Goal: Task Accomplishment & Management: Use online tool/utility

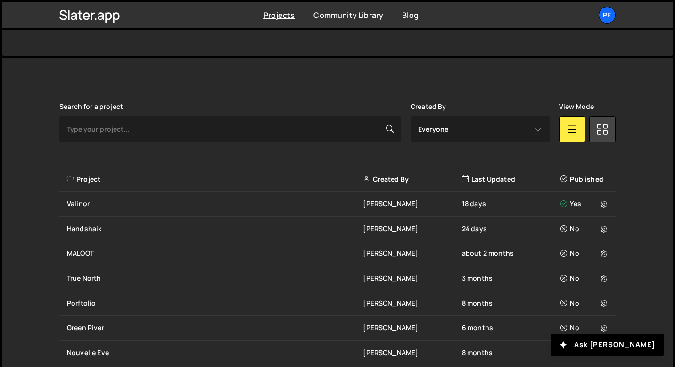
scroll to position [230, 0]
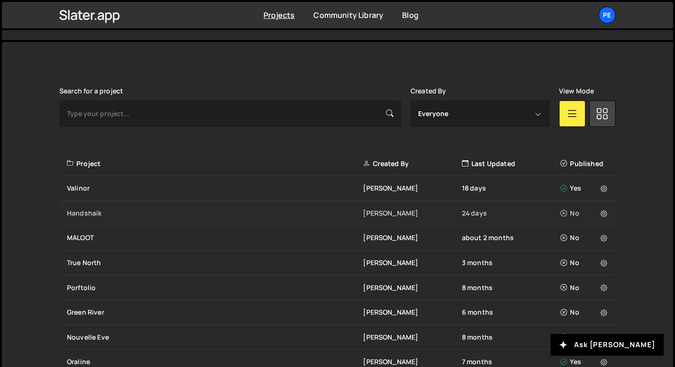
click at [147, 214] on div "Handshaik" at bounding box center [215, 212] width 296 height 9
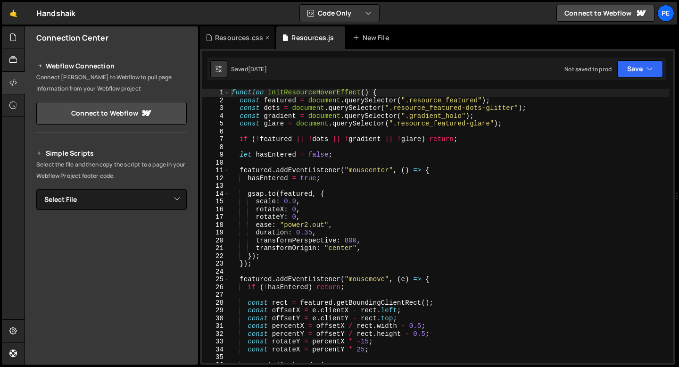
click at [236, 41] on div "Resources.css" at bounding box center [239, 37] width 48 height 9
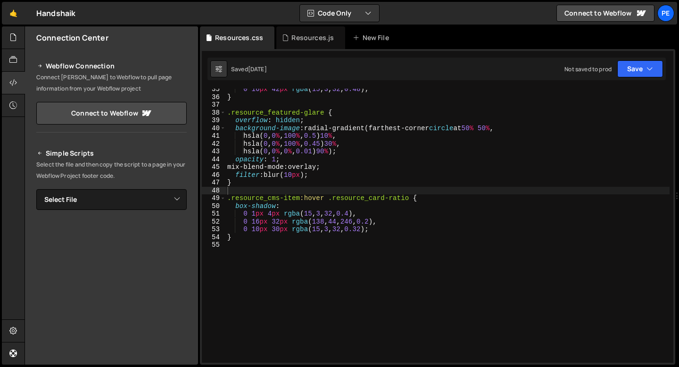
scroll to position [273, 0]
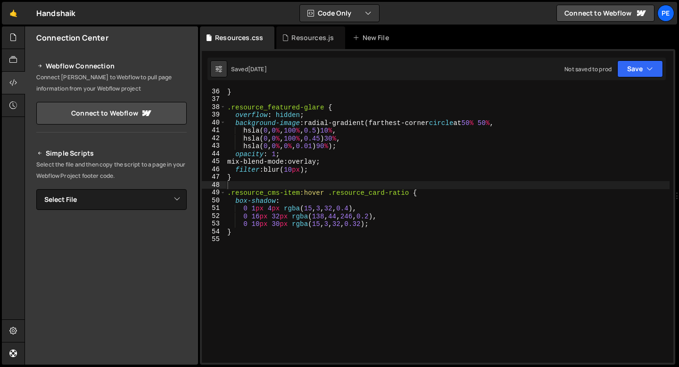
click at [246, 250] on div "} .resource_featured-glare { overflow : hidden ; background-image : radial-grad…" at bounding box center [447, 232] width 444 height 289
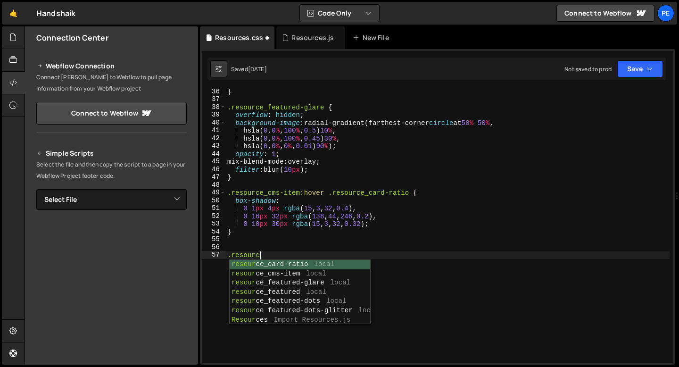
scroll to position [0, 2]
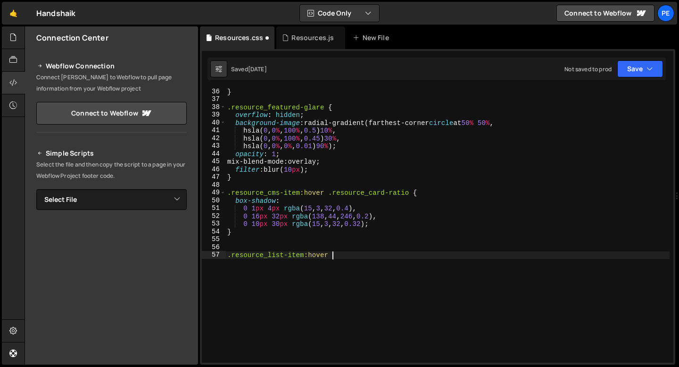
type textarea ".resource_list-item:hover {"
click at [331, 254] on div "} .resource_featured-glare { overflow : hidden ; background-image : radial-grad…" at bounding box center [447, 232] width 444 height 289
paste textarea "resource_list-item-img-w"
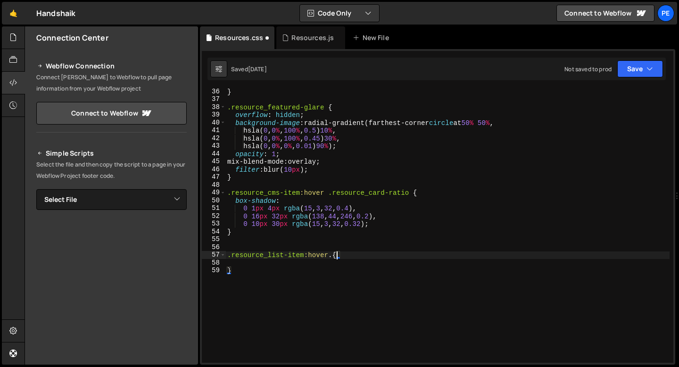
type textarea ".resource_list-item:hover .resource_list-item-img-w{"
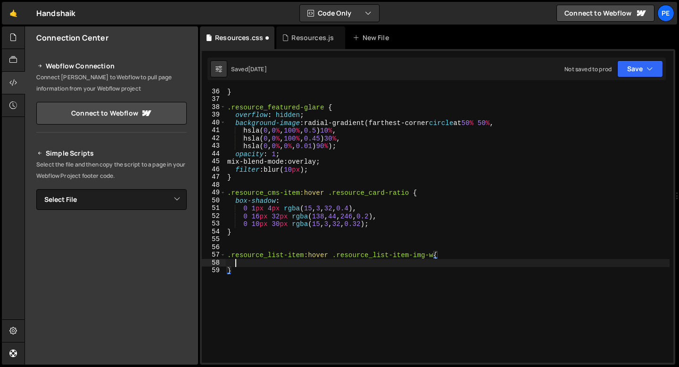
click at [324, 263] on div "} .resource_featured-glare { overflow : hidden ; background-image : radial-grad…" at bounding box center [447, 232] width 444 height 289
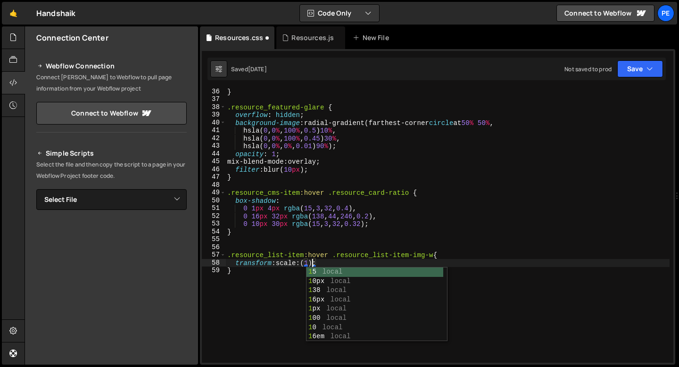
scroll to position [0, 6]
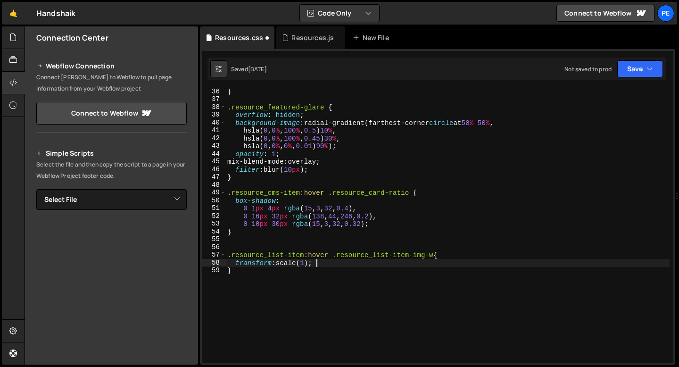
type textarea "}"
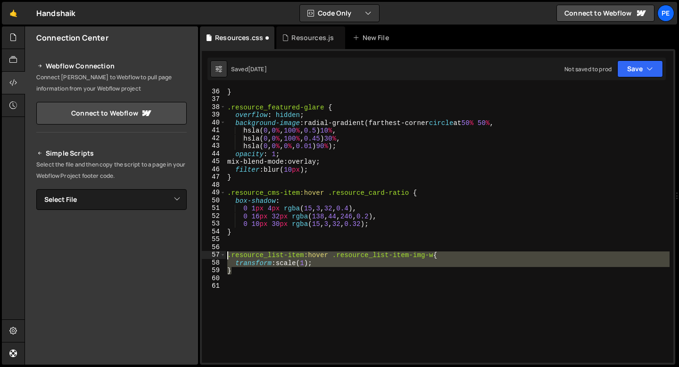
drag, startPoint x: 235, startPoint y: 273, endPoint x: 227, endPoint y: 256, distance: 19.0
click at [227, 257] on div "} .resource_featured-glare { overflow : hidden ; background-image : radial-grad…" at bounding box center [447, 232] width 444 height 289
click at [241, 274] on div "} .resource_featured-glare { overflow : hidden ; background-image : radial-grad…" at bounding box center [447, 226] width 444 height 274
type textarea "}"
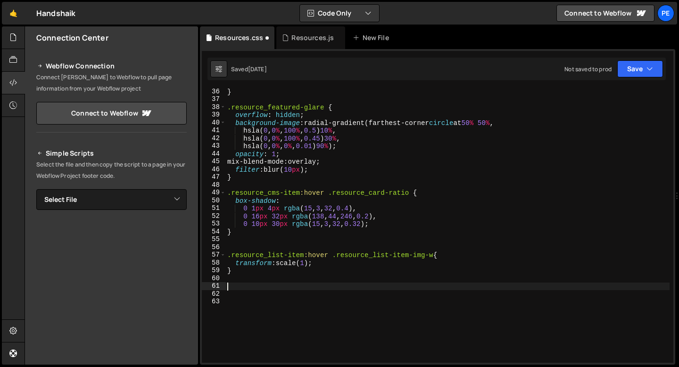
paste textarea "}"
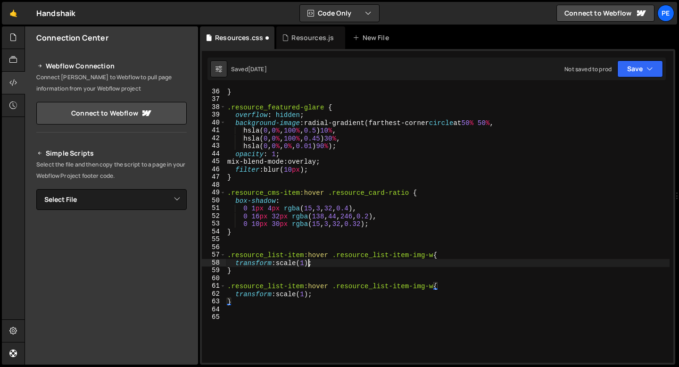
click at [308, 262] on div "} .resource_featured-glare { overflow : hidden ; background-image : radial-grad…" at bounding box center [447, 232] width 444 height 289
click at [314, 254] on div "} .resource_featured-glare { overflow : hidden ; background-image : radial-grad…" at bounding box center [447, 232] width 444 height 289
click at [428, 260] on div "} .resource_featured-glare { overflow : hidden ; background-image : radial-grad…" at bounding box center [447, 232] width 444 height 289
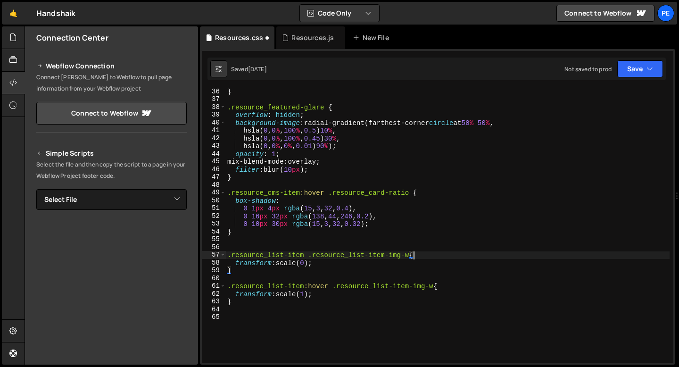
click at [428, 258] on div "} .resource_featured-glare { overflow : hidden ; background-image : radial-grad…" at bounding box center [447, 232] width 444 height 289
type textarea ".resource_list-item .resource_list-item-img-w{"
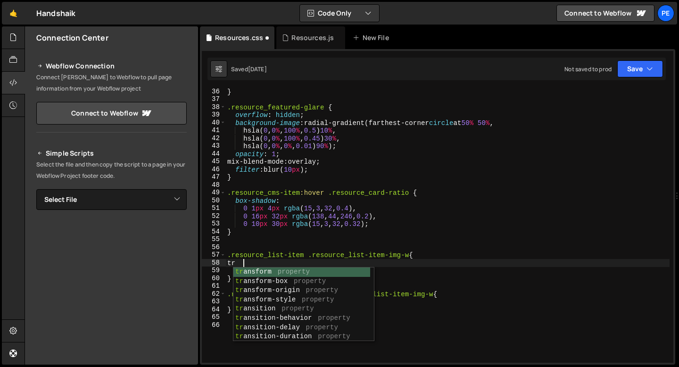
type textarea "t"
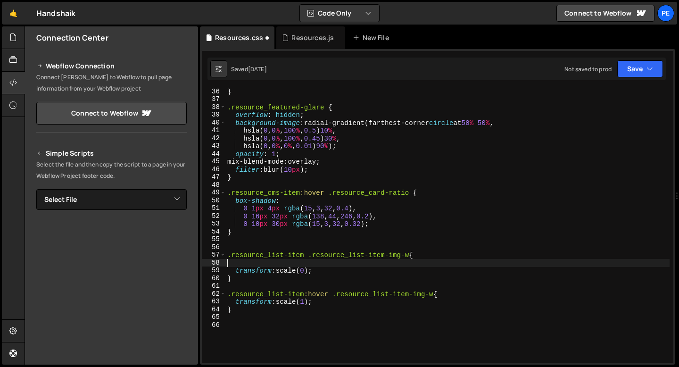
click at [430, 259] on div "} .resource_featured-glare { overflow : hidden ; background-image : radial-grad…" at bounding box center [447, 232] width 444 height 289
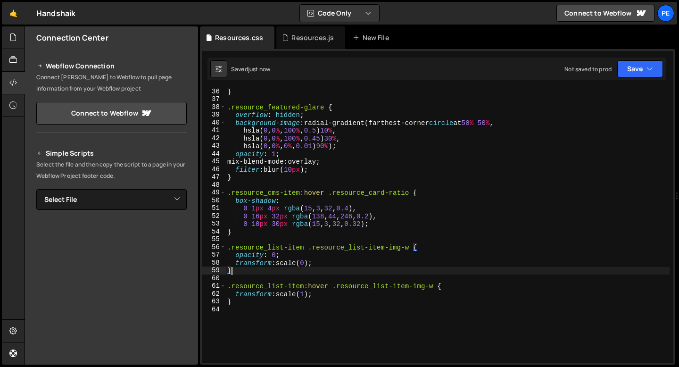
click at [348, 268] on div "} .resource_featured-glare { overflow : hidden ; background-image : radial-grad…" at bounding box center [447, 232] width 444 height 289
click at [338, 264] on div "} .resource_featured-glare { overflow : hidden ; background-image : radial-grad…" at bounding box center [447, 232] width 444 height 289
type textarea "transform: scale(0);"
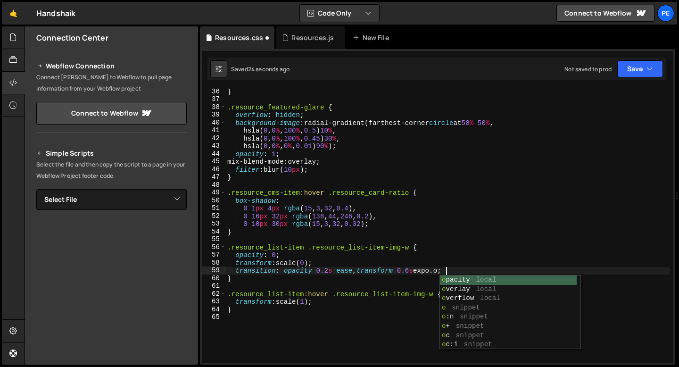
scroll to position [0, 16]
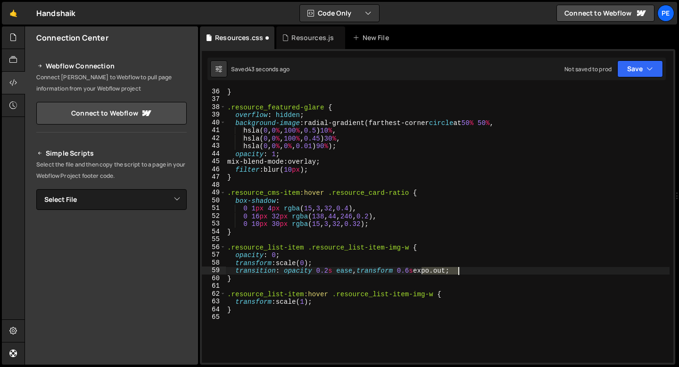
drag, startPoint x: 421, startPoint y: 270, endPoint x: 456, endPoint y: 269, distance: 35.4
click at [456, 269] on div "} .resource_featured-glare { overflow : hidden ; background-image : radial-grad…" at bounding box center [447, 232] width 444 height 289
paste textarea "cubic-bezier(.23, 1, .32, 1)"
click at [412, 268] on div "} .resource_featured-glare { overflow : hidden ; background-image : radial-grad…" at bounding box center [447, 232] width 444 height 289
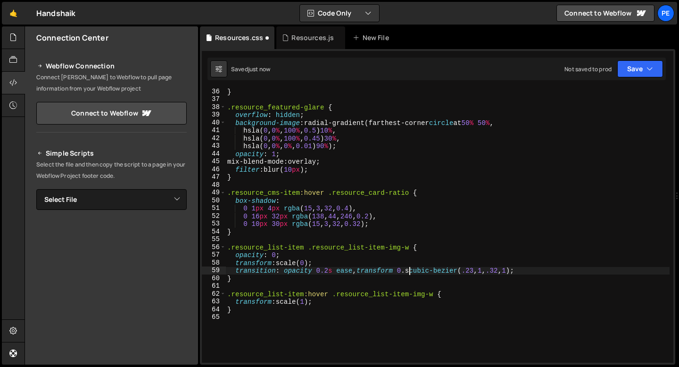
scroll to position [0, 13]
click at [364, 281] on div "} .resource_featured-glare { overflow : hidden ; background-image : radial-grad…" at bounding box center [447, 232] width 444 height 289
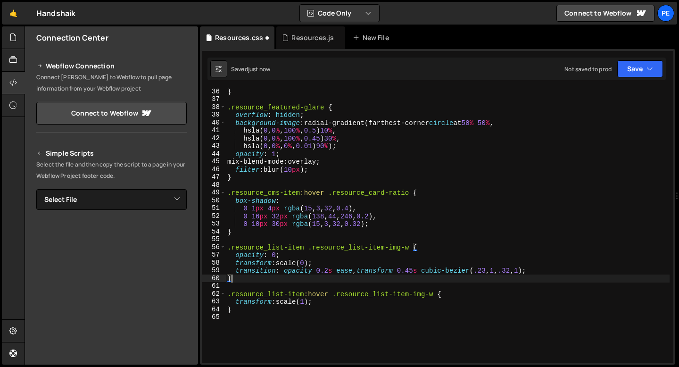
scroll to position [0, 0]
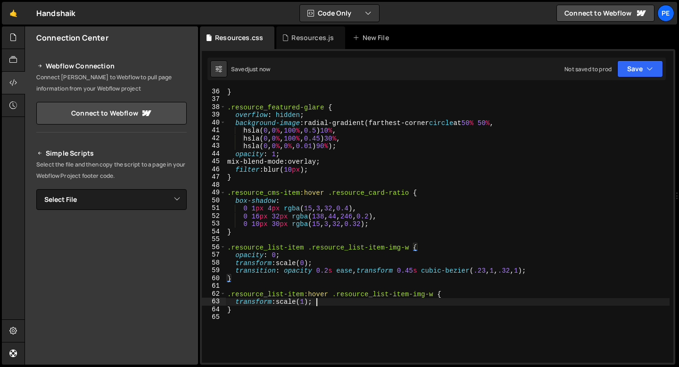
click at [344, 301] on div "} .resource_featured-glare { overflow : hidden ; background-image : radial-grad…" at bounding box center [447, 232] width 444 height 289
type textarea "transform: scale(1);"
click at [319, 315] on div "} .resource_featured-glare { overflow : hidden ; background-image : radial-grad…" at bounding box center [447, 232] width 444 height 289
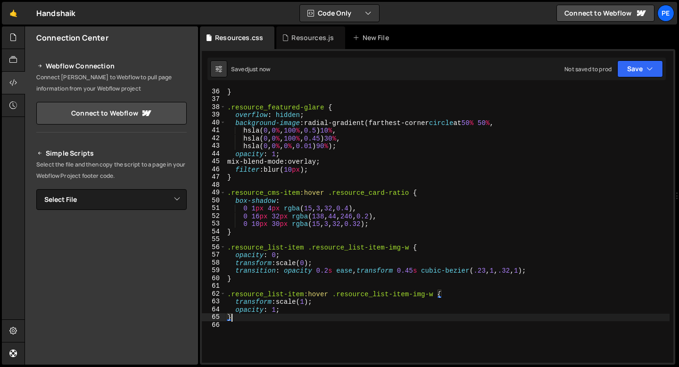
scroll to position [0, 0]
click at [410, 245] on div "} .resource_featured-glare { overflow : hidden ; background-image : radial-grad…" at bounding box center [447, 232] width 444 height 289
click at [319, 301] on div "} .resource_featured-glare { overflow : hidden ; background-image : radial-grad…" at bounding box center [447, 232] width 444 height 289
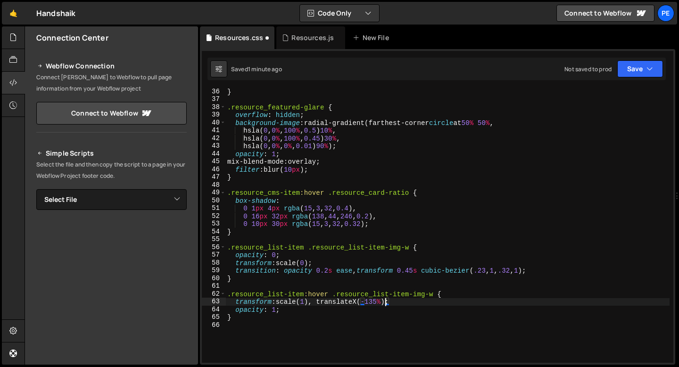
scroll to position [0, 11]
drag, startPoint x: 389, startPoint y: 302, endPoint x: 322, endPoint y: 303, distance: 66.9
click at [321, 303] on div "} .resource_featured-glare { overflow : hidden ; background-image : radial-grad…" at bounding box center [447, 232] width 444 height 289
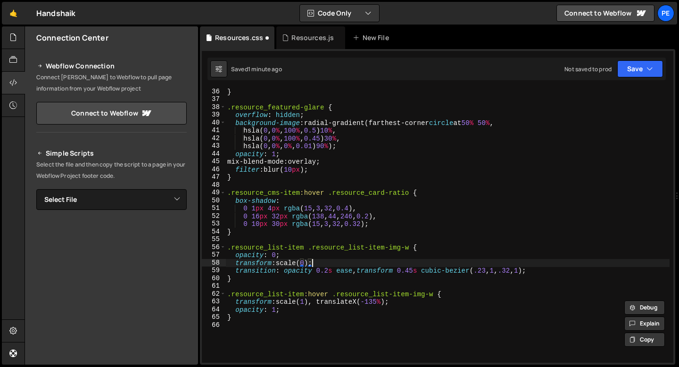
click at [311, 262] on div "} .resource_featured-glare { overflow : hidden ; background-image : radial-grad…" at bounding box center [447, 232] width 444 height 289
paste textarea "translateX(-135%)"
type textarea "transform: scale(0), translateX(-135%);"
click at [236, 324] on div "} .resource_featured-glare { overflow : hidden ; background-image : radial-grad…" at bounding box center [447, 232] width 444 height 289
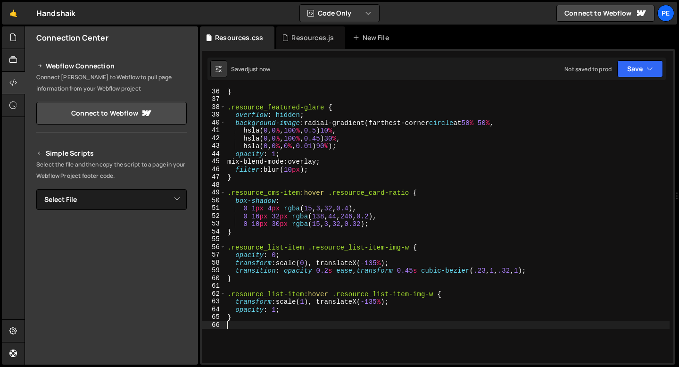
scroll to position [0, 0]
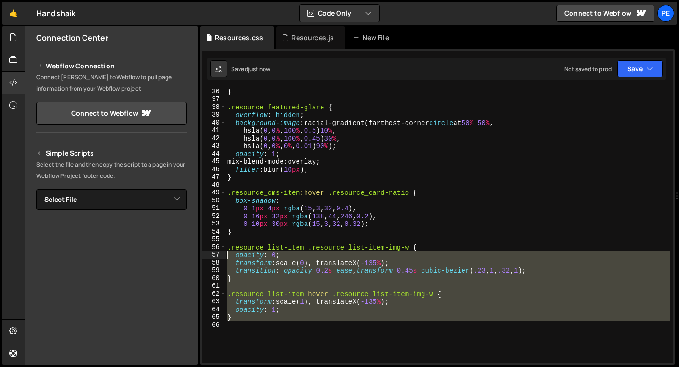
drag, startPoint x: 236, startPoint y: 321, endPoint x: 225, endPoint y: 253, distance: 69.6
click at [225, 253] on div "36 37 38 39 40 41 42 43 44 45 46 47 48 49 50 51 52 53 54 55 56 57 58 59 60 61 6…" at bounding box center [437, 226] width 471 height 274
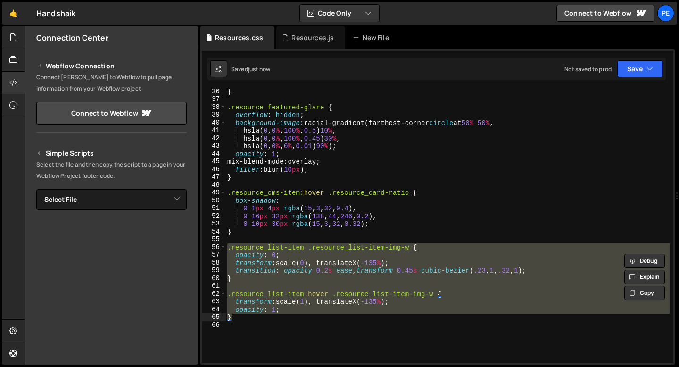
drag, startPoint x: 228, startPoint y: 246, endPoint x: 245, endPoint y: 318, distance: 73.0
click at [245, 318] on div "} .resource_featured-glare { overflow : hidden ; background-image : radial-grad…" at bounding box center [447, 232] width 444 height 289
click at [317, 264] on div "} .resource_featured-glare { overflow : hidden ; background-image : radial-grad…" at bounding box center [447, 226] width 444 height 274
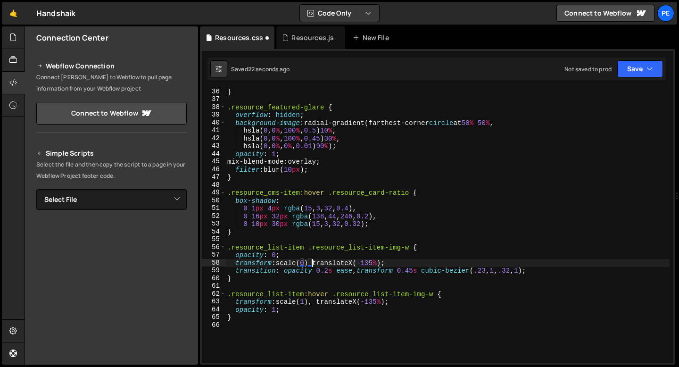
click at [315, 299] on div "} .resource_featured-glare { overflow : hidden ; background-image : radial-grad…" at bounding box center [447, 232] width 444 height 289
click at [296, 252] on div "} .resource_featured-glare { overflow : hidden ; background-image : radial-grad…" at bounding box center [447, 232] width 444 height 289
drag, startPoint x: 384, startPoint y: 261, endPoint x: 318, endPoint y: 263, distance: 66.5
click at [317, 263] on div "} .resource_featured-glare { overflow : hidden ; background-image : radial-grad…" at bounding box center [447, 232] width 444 height 289
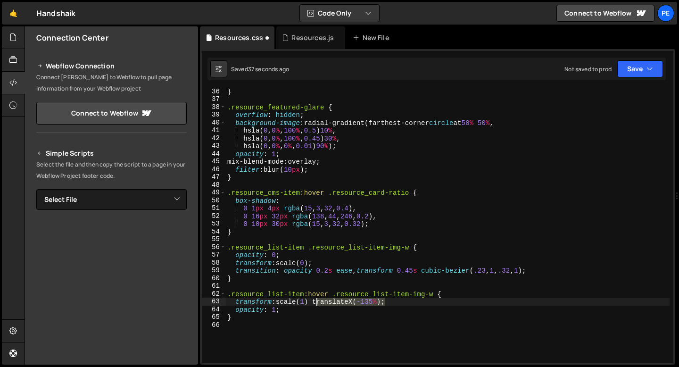
drag, startPoint x: 385, startPoint y: 302, endPoint x: 316, endPoint y: 302, distance: 68.8
click at [316, 302] on div "} .resource_featured-glare { overflow : hidden ; background-image : radial-grad…" at bounding box center [447, 232] width 444 height 289
click at [409, 246] on div "} .resource_featured-glare { overflow : hidden ; background-image : radial-grad…" at bounding box center [447, 232] width 444 height 289
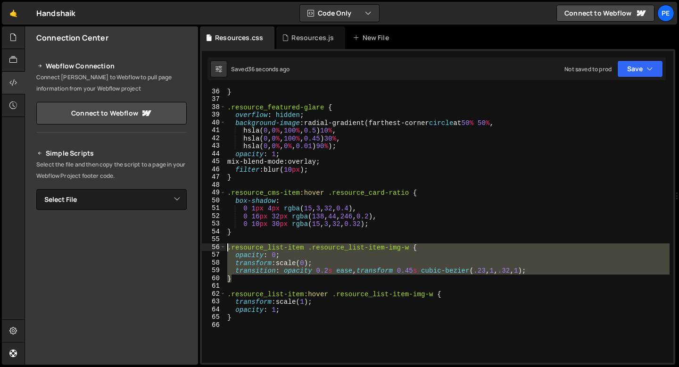
drag, startPoint x: 269, startPoint y: 278, endPoint x: 226, endPoint y: 249, distance: 51.6
click at [226, 249] on div "} .resource_featured-glare { overflow : hidden ; background-image : radial-grad…" at bounding box center [447, 232] width 444 height 289
click at [241, 280] on div "} .resource_featured-glare { overflow : hidden ; background-image : radial-grad…" at bounding box center [447, 226] width 444 height 274
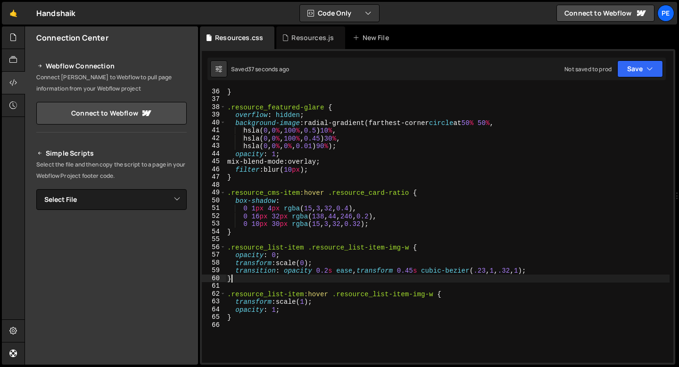
type textarea "}"
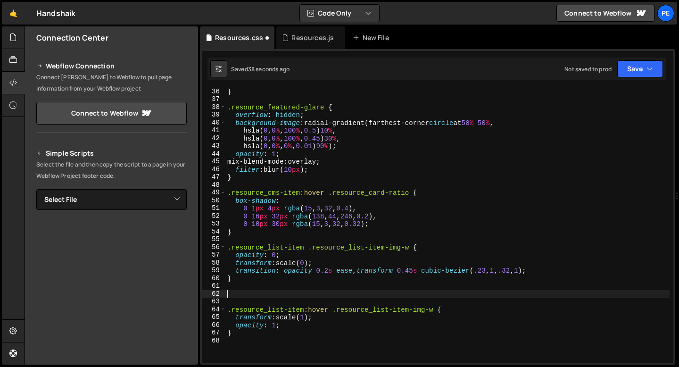
paste textarea "}"
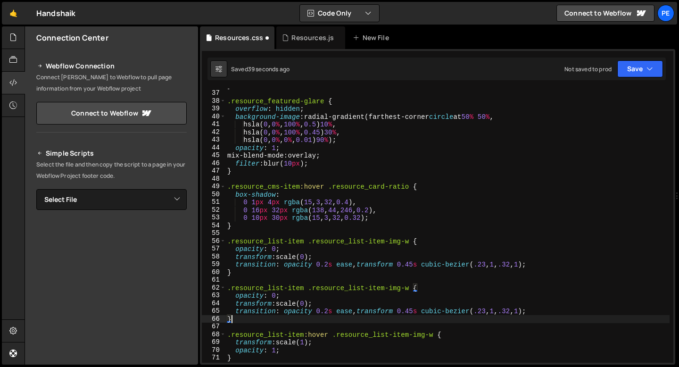
scroll to position [288, 0]
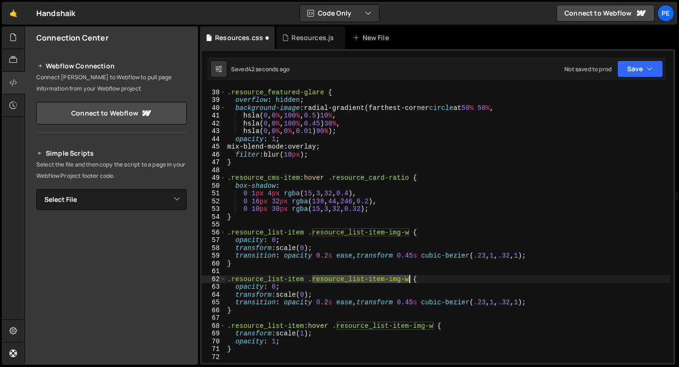
drag, startPoint x: 312, startPoint y: 281, endPoint x: 409, endPoint y: 278, distance: 97.1
click at [409, 278] on div ".resource_featured-glare { overflow : hidden ; background-image : radial-gradie…" at bounding box center [447, 232] width 444 height 289
click at [306, 285] on div ".resource_featured-glare { overflow : hidden ; background-image : radial-gradie…" at bounding box center [447, 232] width 444 height 289
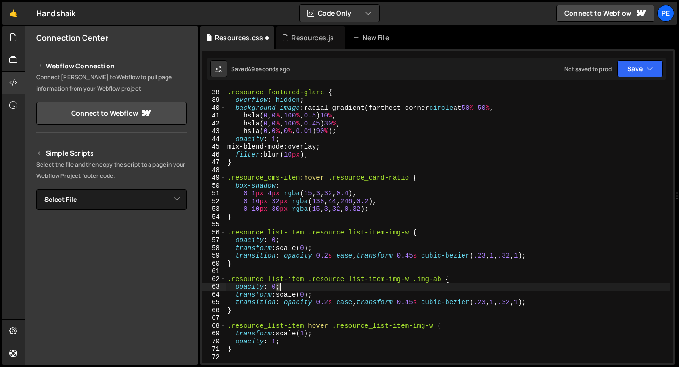
click at [306, 285] on div ".resource_featured-glare { overflow : hidden ; background-image : radial-gradie…" at bounding box center [447, 232] width 444 height 289
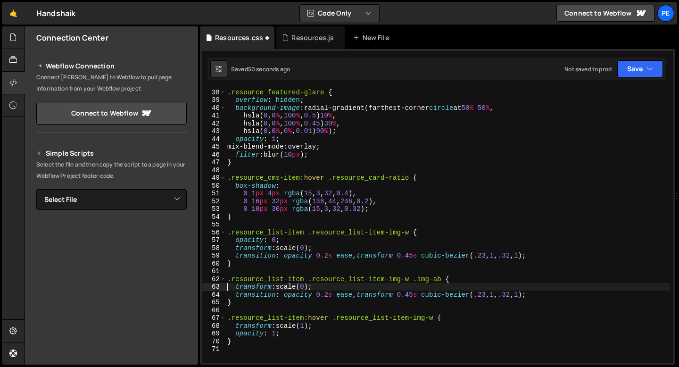
click at [308, 286] on div ".resource_featured-glare { overflow : hidden ; background-image : radial-gradie…" at bounding box center [447, 232] width 444 height 289
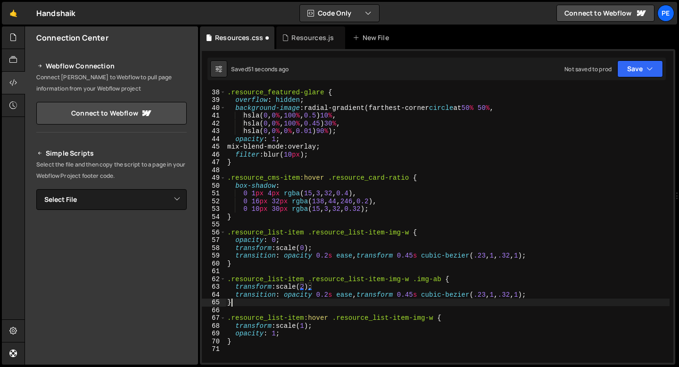
click at [258, 300] on div ".resource_featured-glare { overflow : hidden ; background-image : radial-gradie…" at bounding box center [447, 232] width 444 height 289
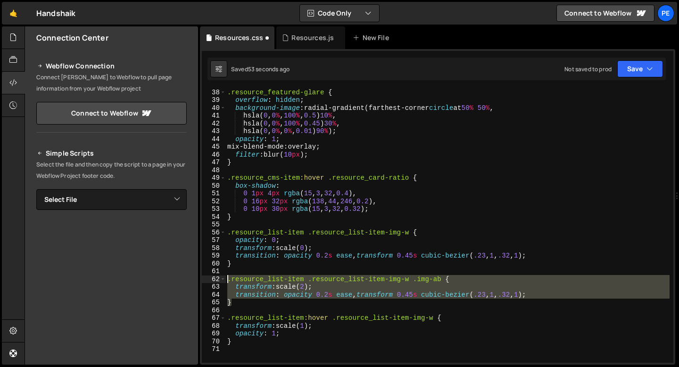
drag, startPoint x: 242, startPoint y: 302, endPoint x: 228, endPoint y: 278, distance: 27.3
click at [228, 278] on div ".resource_featured-glare { overflow : hidden ; background-image : radial-gradie…" at bounding box center [447, 232] width 444 height 289
click at [355, 302] on div ".resource_featured-glare { overflow : hidden ; background-image : radial-gradie…" at bounding box center [447, 226] width 444 height 274
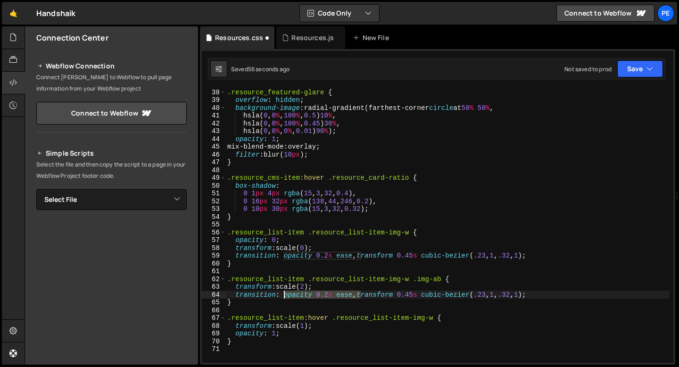
drag, startPoint x: 361, startPoint y: 294, endPoint x: 284, endPoint y: 295, distance: 76.8
click at [284, 295] on div ".resource_featured-glare { overflow : hidden ; background-image : radial-gradie…" at bounding box center [447, 232] width 444 height 289
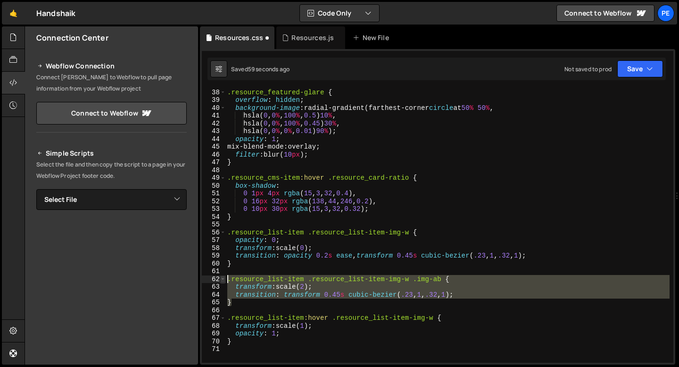
drag, startPoint x: 234, startPoint y: 304, endPoint x: 221, endPoint y: 280, distance: 27.0
click at [221, 280] on div "transition: transform 0.45s cubic-bezier(.23, 1, .32, 1); 38 39 40 41 42 43 44 …" at bounding box center [437, 226] width 471 height 274
type textarea ".resource_list-item .resource_list-item-img-w .img-ab { transform: scale(2);"
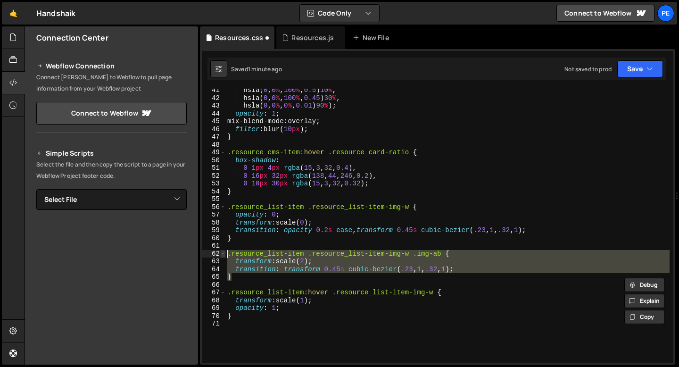
scroll to position [343, 0]
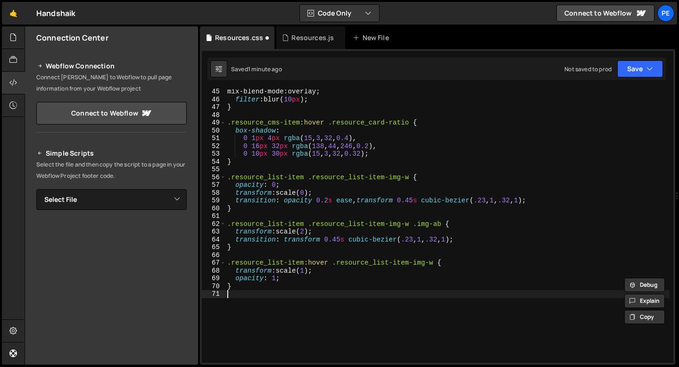
click at [235, 294] on div "mix-blend-mode : overlay ; filter : blur( 10 px ) ; } .resource_cms-item :hover…" at bounding box center [447, 232] width 444 height 289
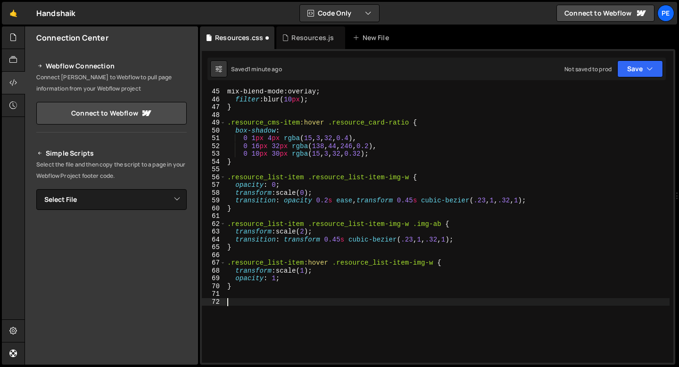
paste textarea "}"
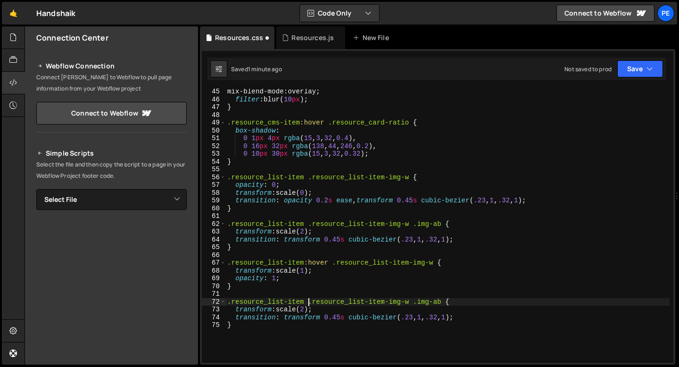
click at [306, 299] on div "mix-blend-mode : overlay ; filter : blur( 10 px ) ; } .resource_cms-item :hover…" at bounding box center [447, 232] width 444 height 289
click at [308, 311] on div "mix-blend-mode : overlay ; filter : blur( 10 px ) ; } .resource_cms-item :hover…" at bounding box center [447, 232] width 444 height 289
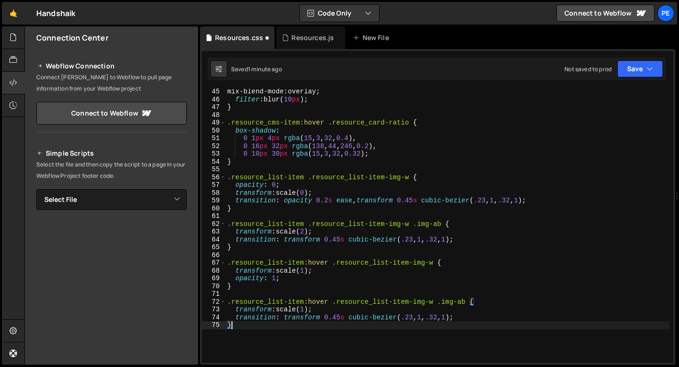
click at [380, 328] on div "mix-blend-mode : overlay ; filter : blur( 10 px ) ; } .resource_cms-item :hover…" at bounding box center [447, 232] width 444 height 289
click at [317, 318] on div "mix-blend-mode : overlay ; filter : blur( 10 px ) ; } .resource_cms-item :hover…" at bounding box center [447, 232] width 444 height 289
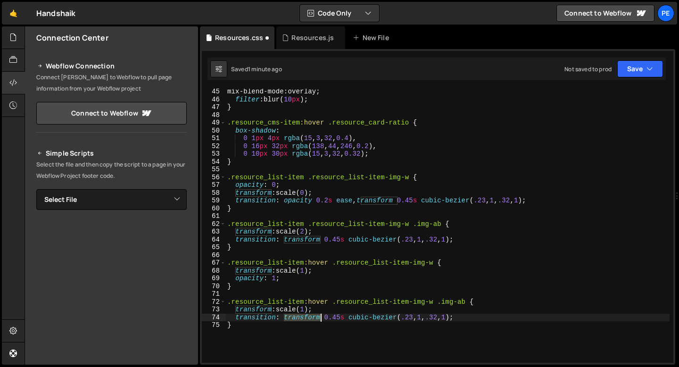
click at [317, 318] on div "mix-blend-mode : overlay ; filter : blur( 10 px ) ; } .resource_cms-item :hover…" at bounding box center [447, 232] width 444 height 289
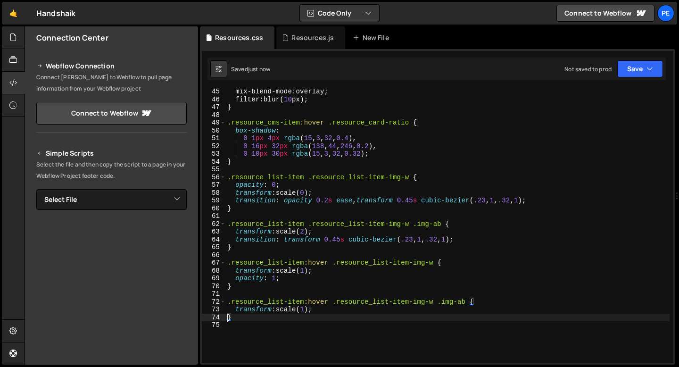
type textarea "}"
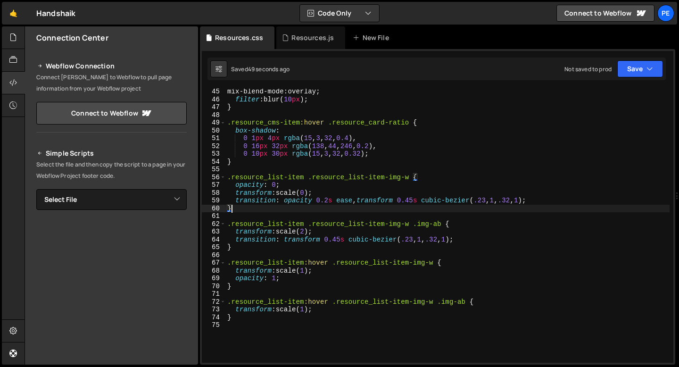
click at [262, 207] on div "mix-blend-mode : overlay ; filter : blur( 10 px ) ; } .resource_cms-item :hover…" at bounding box center [447, 232] width 444 height 289
click at [238, 170] on div "mix-blend-mode : overlay ; filter : blur( 10 px ) ; } .resource_cms-item :hover…" at bounding box center [447, 232] width 444 height 289
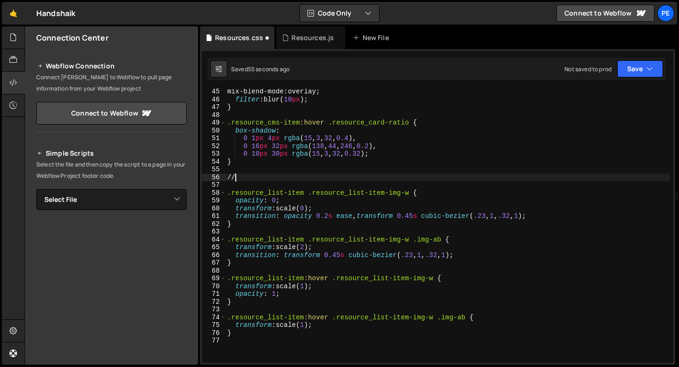
type textarea "/"
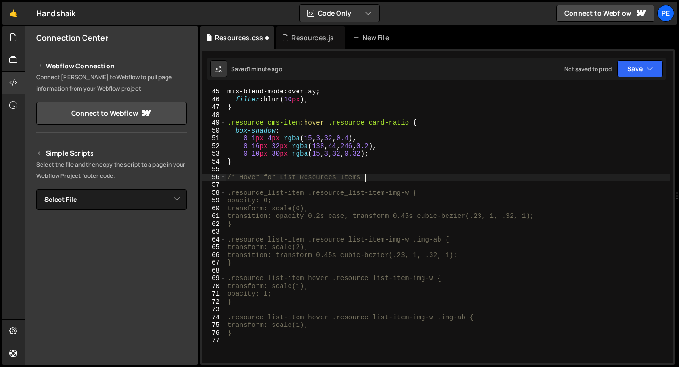
scroll to position [0, 9]
type textarea "/* Hover for List Resources Items*/"
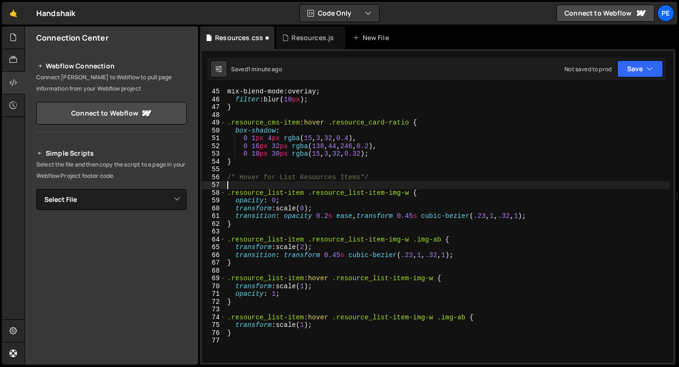
scroll to position [0, 0]
type textarea "/* Hover for List Resources Items*/"
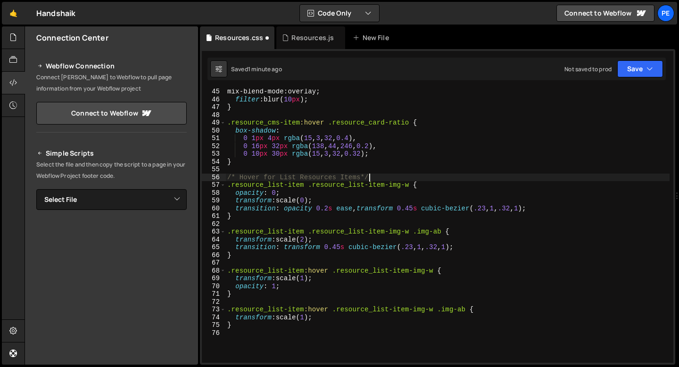
click at [251, 172] on div "mix-blend-mode : overlay ; filter : blur( 10 px ) ; } .resource_cms-item :hover…" at bounding box center [447, 232] width 444 height 289
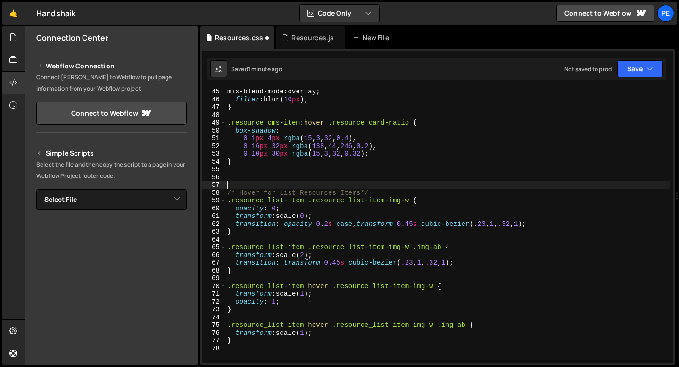
click at [259, 238] on div "mix-blend-mode : overlay ; filter : blur( 10 px ) ; } .resource_cms-item :hover…" at bounding box center [447, 232] width 444 height 289
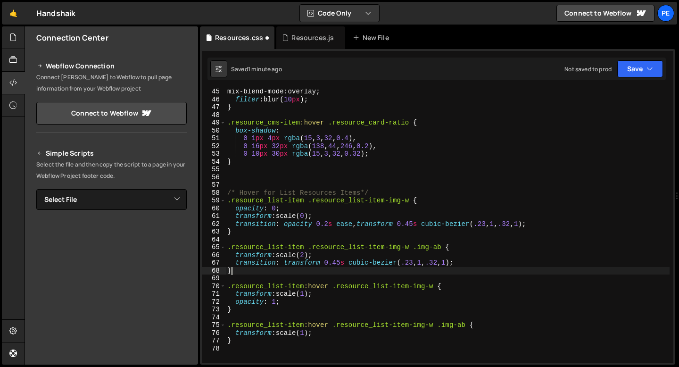
click at [259, 272] on div "mix-blend-mode : overlay ; filter : blur( 10 px ) ; } .resource_cms-item :hover…" at bounding box center [447, 232] width 444 height 289
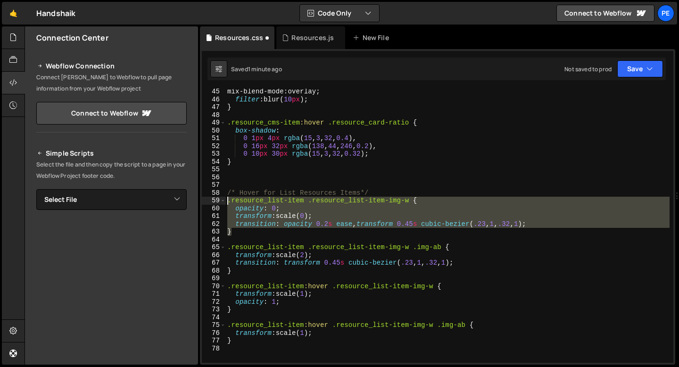
drag, startPoint x: 249, startPoint y: 230, endPoint x: 227, endPoint y: 203, distance: 35.2
click at [227, 203] on div "mix-blend-mode : overlay ; filter : blur( 10 px ) ; } .resource_cms-item :hover…" at bounding box center [447, 232] width 444 height 289
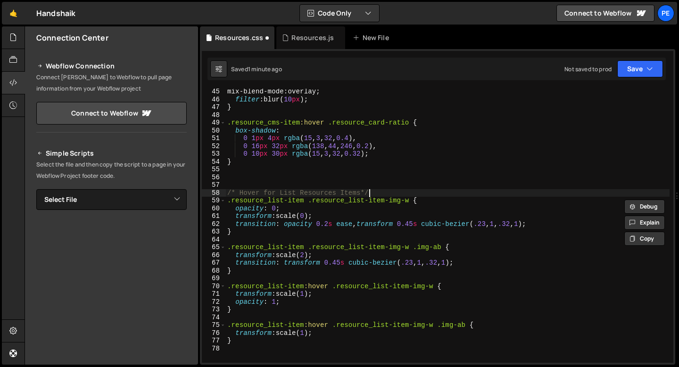
click at [414, 193] on div "mix-blend-mode : overlay ; filter : blur( 10 px ) ; } .resource_cms-item :hover…" at bounding box center [447, 232] width 444 height 289
type textarea "/* Hover for List Resources Items*/"
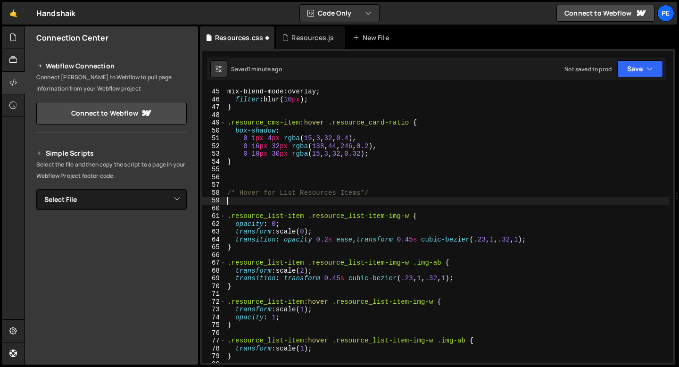
paste textarea "}"
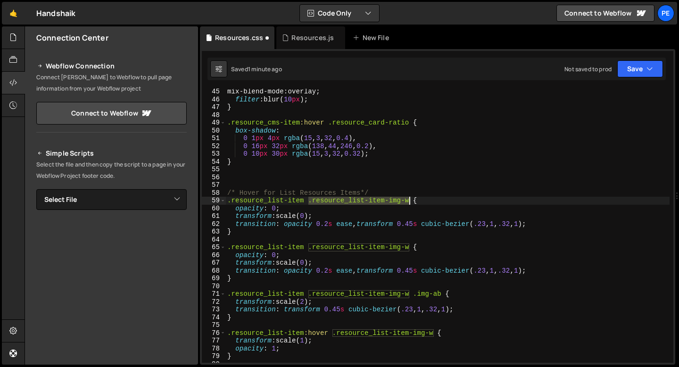
drag, startPoint x: 310, startPoint y: 203, endPoint x: 409, endPoint y: 202, distance: 99.4
click at [409, 202] on div "mix-blend-mode : overlay ; filter : blur( 10 px ) ; } .resource_cms-item :hover…" at bounding box center [447, 232] width 444 height 289
click at [246, 209] on div "mix-blend-mode : overlay ; filter : blur( 10 px ) ; } .resource_cms-item :hover…" at bounding box center [447, 232] width 444 height 289
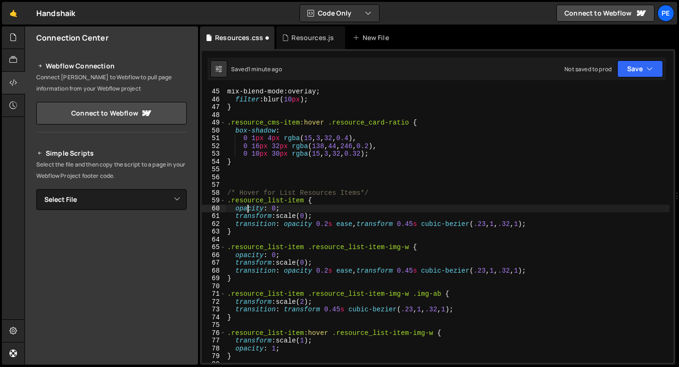
click at [246, 210] on div "mix-blend-mode : overlay ; filter : blur( 10 px ) ; } .resource_cms-item :hover…" at bounding box center [447, 232] width 444 height 289
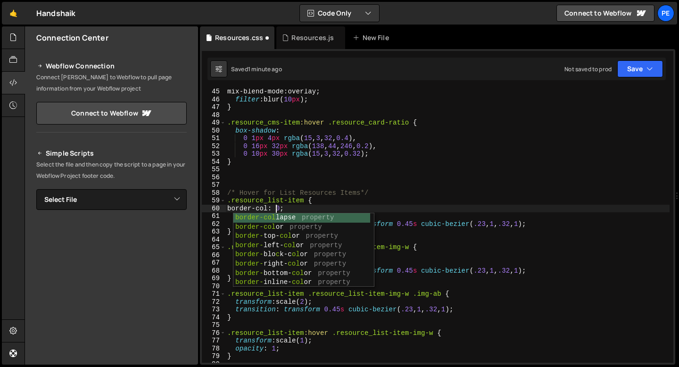
scroll to position [0, 3]
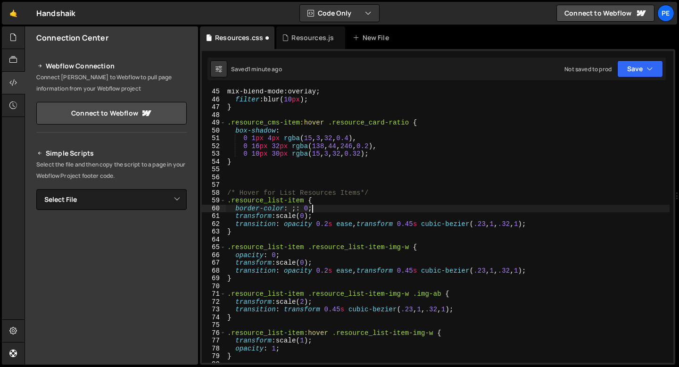
click at [328, 207] on div "mix-blend-mode : overlay ; filter : blur( 10 px ) ; } .resource_cms-item :hover…" at bounding box center [447, 232] width 444 height 289
click at [324, 214] on div "mix-blend-mode : overlay ; filter : blur( 10 px ) ; } .resource_cms-item :hover…" at bounding box center [447, 232] width 444 height 289
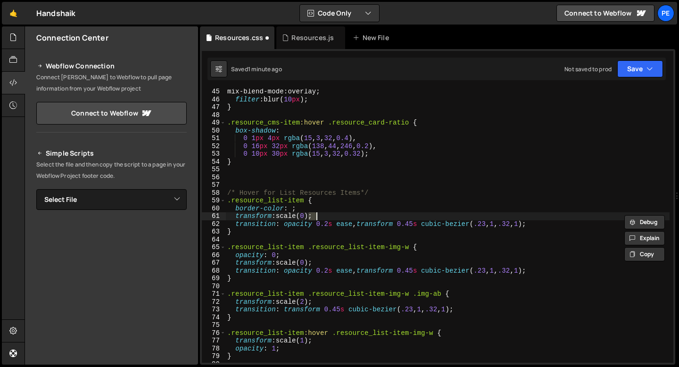
click at [324, 214] on div "mix-blend-mode : overlay ; filter : blur( 10 px ) ; } .resource_cms-item :hover…" at bounding box center [447, 232] width 444 height 289
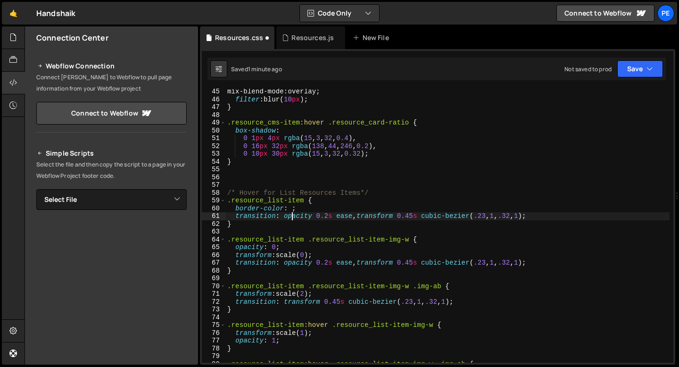
click at [292, 213] on div "mix-blend-mode : overlay ; filter : blur( 10 px ) ; } .resource_cms-item :hover…" at bounding box center [447, 232] width 444 height 289
drag, startPoint x: 372, startPoint y: 217, endPoint x: 557, endPoint y: 220, distance: 184.7
click at [557, 219] on div "mix-blend-mode : overlay ; filter : blur( 10 px ) ; } .resource_cms-item :hover…" at bounding box center [447, 232] width 444 height 289
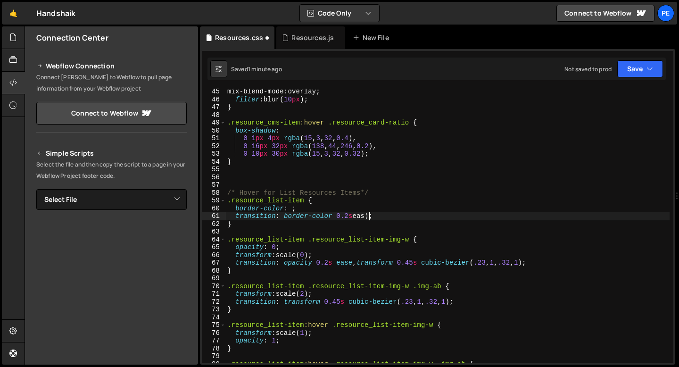
scroll to position [0, 10]
type textarea "transition: border-color 0.2s ease;"
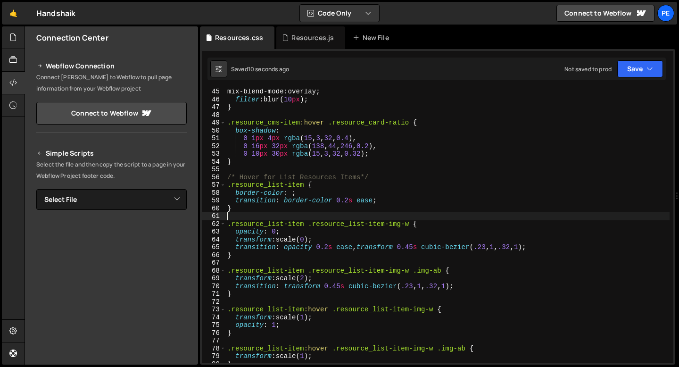
click at [293, 194] on div "mix-blend-mode : overlay ; filter : blur( 10 px ) ; } .resource_cms-item :hover…" at bounding box center [447, 232] width 444 height 289
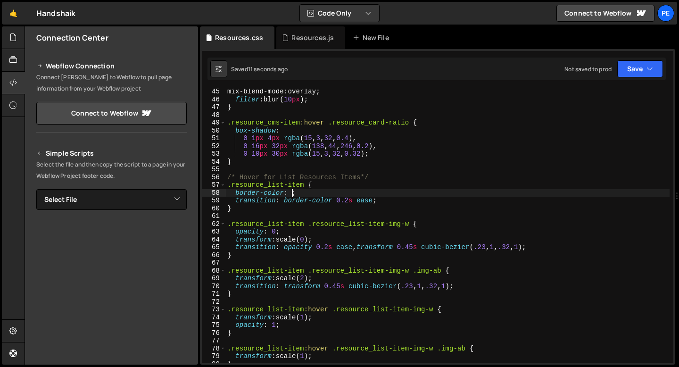
paste textarea "var(--_color---dark-60)"
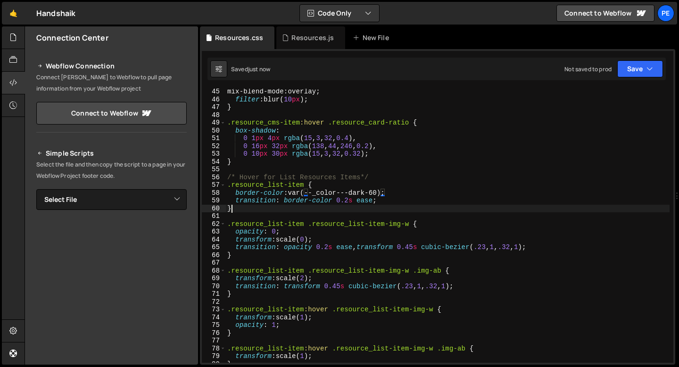
click at [274, 211] on div "mix-blend-mode : overlay ; filter : blur( 10 px ) ; } .resource_cms-item :hover…" at bounding box center [447, 232] width 444 height 289
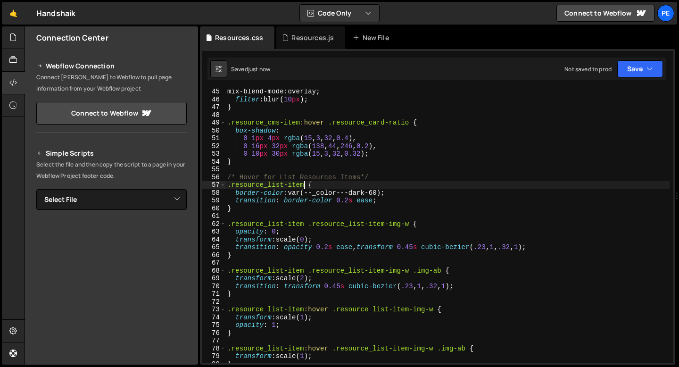
click at [304, 183] on div "mix-blend-mode : overlay ; filter : blur( 10 px ) ; } .resource_cms-item :hover…" at bounding box center [447, 232] width 444 height 289
click at [347, 200] on div "mix-blend-mode : overlay ; filter : blur( 10 px ) ; } .resource_cms-item :hover…" at bounding box center [447, 232] width 444 height 289
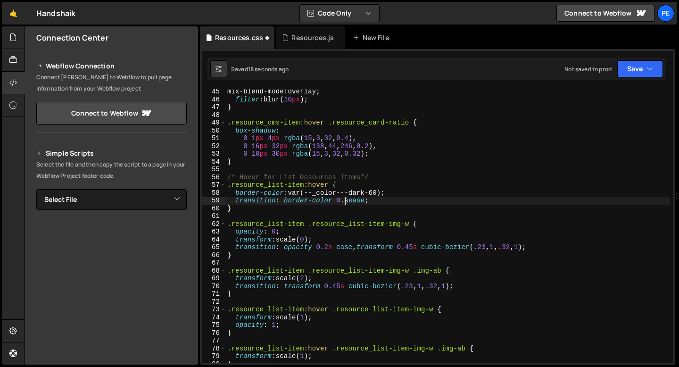
scroll to position [0, 8]
click at [353, 189] on div "mix-blend-mode : overlay ; filter : blur( 10 px ) ; } .resource_cms-item :hover…" at bounding box center [447, 232] width 444 height 289
click at [332, 184] on div "mix-blend-mode : overlay ; filter : blur( 10 px ) ; } .resource_cms-item :hover…" at bounding box center [447, 232] width 444 height 289
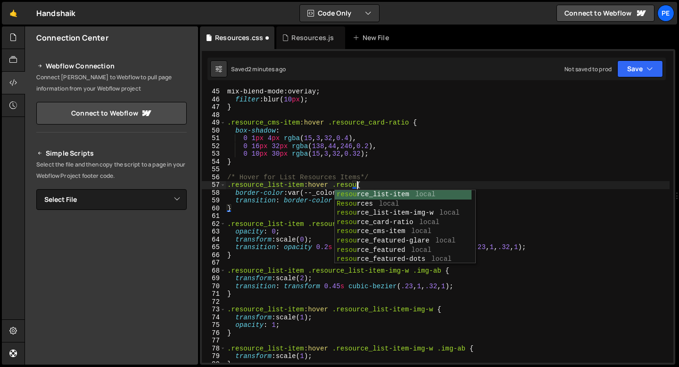
scroll to position [0, 8]
click at [350, 184] on div "mix-blend-mode : overlay ; filter : blur( 10 px ) ; } .resource_cms-item :hover…" at bounding box center [447, 232] width 444 height 289
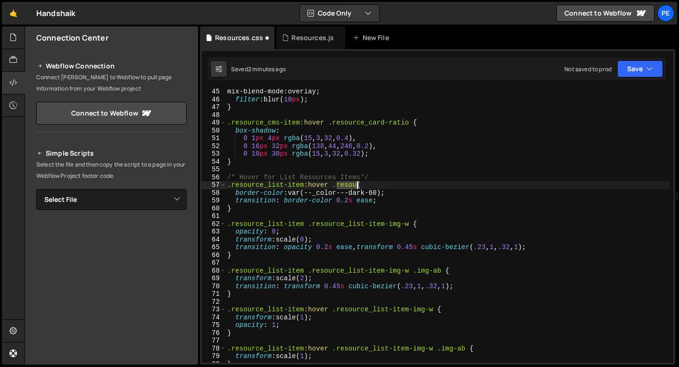
click at [349, 184] on div "mix-blend-mode : overlay ; filter : blur( 10 px ) ; } .resource_cms-item :hover…" at bounding box center [447, 232] width 444 height 289
paste textarea "rce_list-item-line-absolute"
click at [326, 193] on div "mix-blend-mode : overlay ; filter : blur( 10 px ) ; } .resource_cms-item :hover…" at bounding box center [447, 232] width 444 height 289
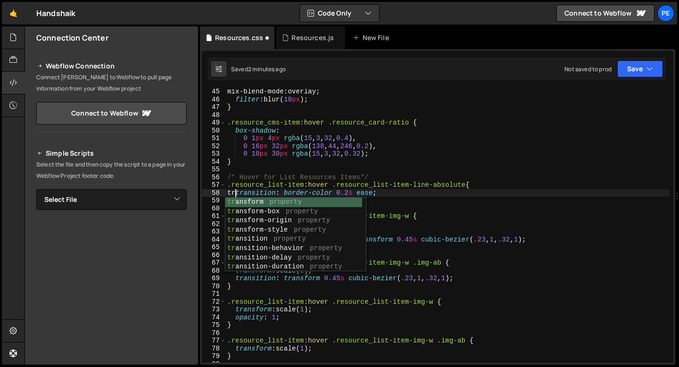
scroll to position [0, 0]
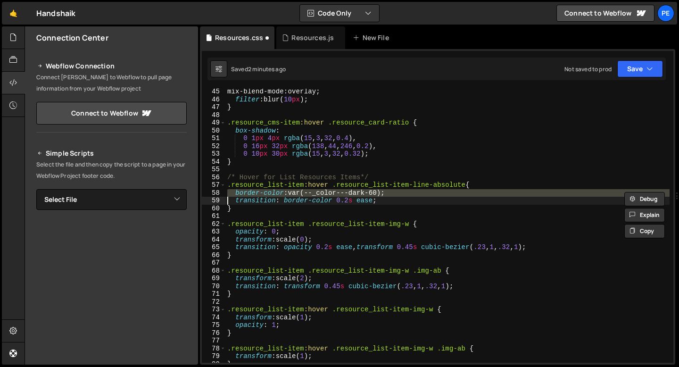
click at [414, 192] on div "mix-blend-mode : overlay ; filter : blur( 10 px ) ; } .resource_cms-item :hover…" at bounding box center [447, 232] width 444 height 289
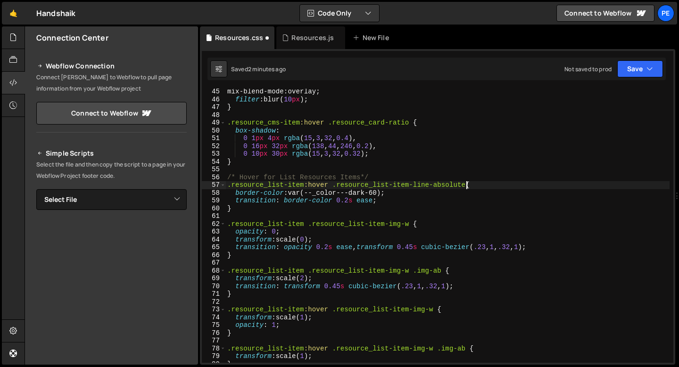
click at [465, 184] on div "mix-blend-mode : overlay ; filter : blur( 10 px ) ; } .resource_cms-item :hover…" at bounding box center [447, 232] width 444 height 289
click at [401, 192] on div "mix-blend-mode : overlay ; filter : blur( 10 px ) ; } .resource_cms-item :hover…" at bounding box center [447, 232] width 444 height 289
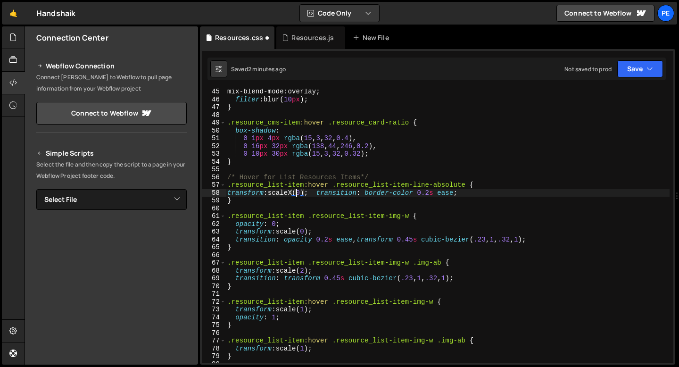
scroll to position [0, 5]
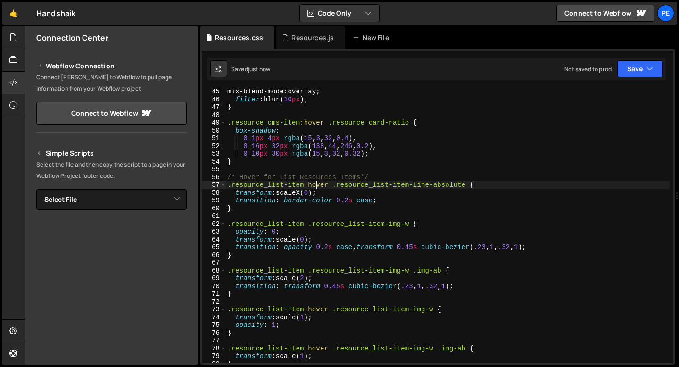
click at [318, 186] on div "mix-blend-mode : overlay ; filter : blur( 10 px ) ; } .resource_cms-item :hover…" at bounding box center [447, 232] width 444 height 289
click at [318, 185] on div "mix-blend-mode : overlay ; filter : blur( 10 px ) ; } .resource_cms-item :hover…" at bounding box center [447, 232] width 444 height 289
click at [322, 201] on div "mix-blend-mode : overlay ; filter : blur( 10 px ) ; } .resource_cms-item :hover…" at bounding box center [447, 232] width 444 height 289
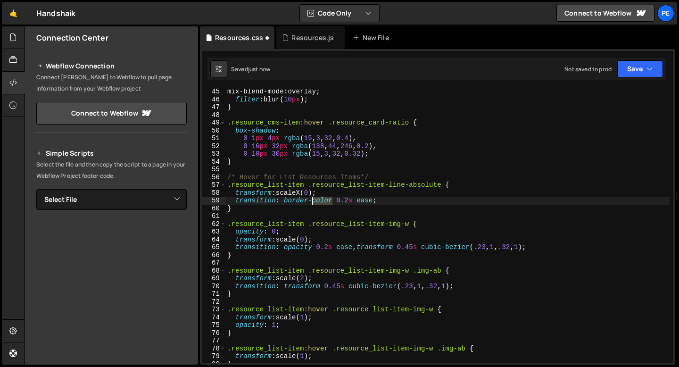
click at [322, 201] on div "mix-blend-mode : overlay ; filter : blur( 10 px ) ; } .resource_cms-item :hover…" at bounding box center [447, 232] width 444 height 289
click at [352, 200] on div "mix-blend-mode : overlay ; filter : blur( 10 px ) ; } .resource_cms-item :hover…" at bounding box center [447, 232] width 444 height 289
paste textarea "cubic-bezier(.785, .135, .15, .86)"
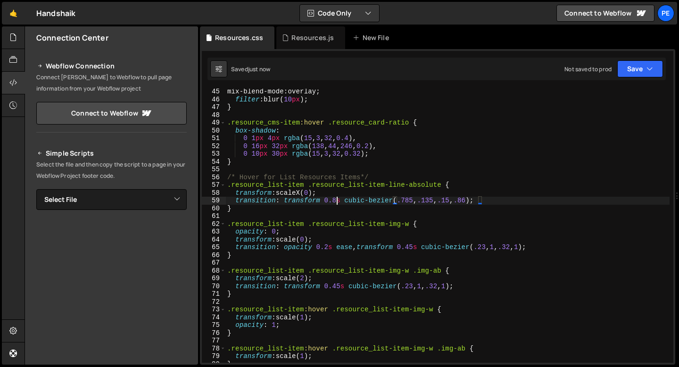
click at [336, 202] on div "mix-blend-mode : overlay ; filter : blur( 10 px ) ; } .resource_cms-item :hover…" at bounding box center [447, 232] width 444 height 289
type textarea "transition: transform 1s cubic-bezier(.785, .135, .15, .86);"
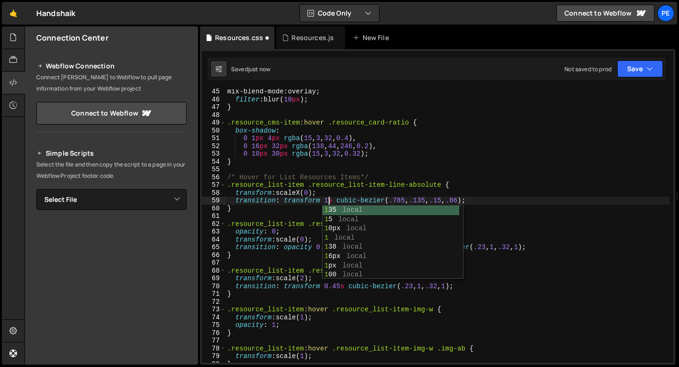
scroll to position [0, 7]
click at [242, 213] on div "mix-blend-mode : overlay ; filter : blur( 10 px ) ; } .resource_cms-item :hover…" at bounding box center [447, 232] width 444 height 289
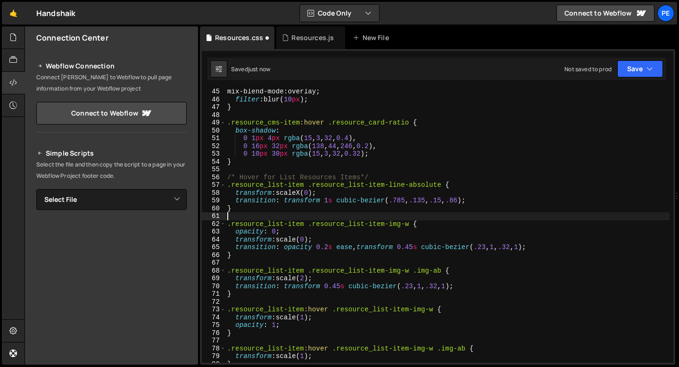
scroll to position [0, 0]
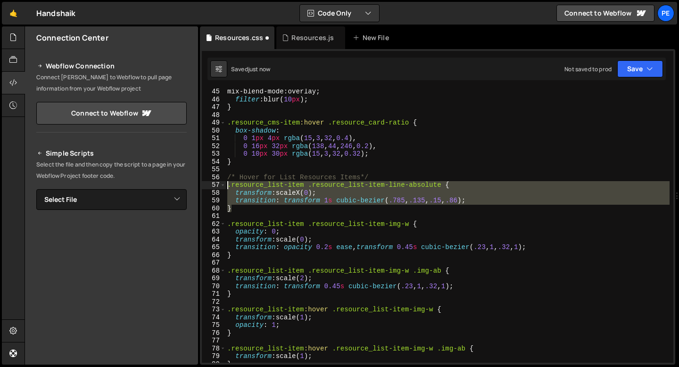
drag, startPoint x: 238, startPoint y: 210, endPoint x: 227, endPoint y: 186, distance: 25.9
click at [227, 186] on div "mix-blend-mode : overlay ; filter : blur( 10 px ) ; } .resource_cms-item :hover…" at bounding box center [447, 232] width 444 height 289
type textarea ".resource_list-item .resource_list-item-line-absolute { transform: scaleX(0);"
click at [242, 214] on div "mix-blend-mode : overlay ; filter : blur( 10 px ) ; } .resource_cms-item :hover…" at bounding box center [447, 232] width 444 height 289
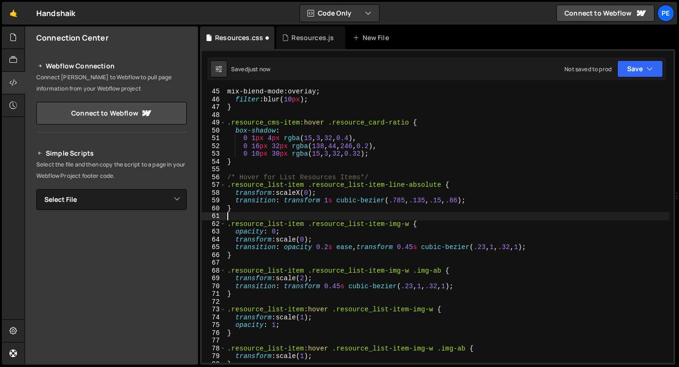
type textarea "}"
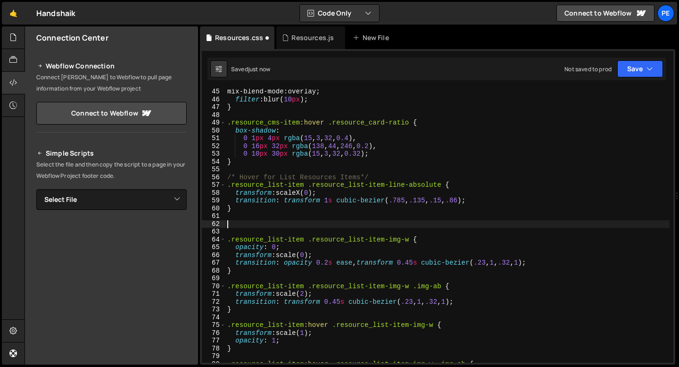
paste textarea "}"
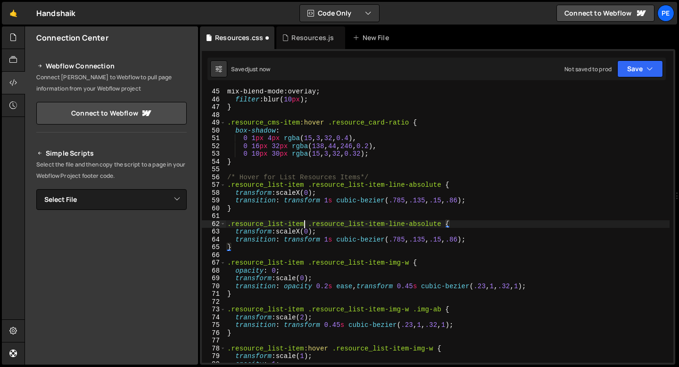
click at [304, 223] on div "mix-blend-mode : overlay ; filter : blur( 10 px ) ; } .resource_cms-item :hover…" at bounding box center [447, 232] width 444 height 289
click at [270, 222] on div "mix-blend-mode : overlay ; filter : blur( 10 px ) ; } .resource_cms-item :hover…" at bounding box center [447, 232] width 444 height 289
click at [311, 231] on div "mix-blend-mode : overlay ; filter : blur( 10 px ) ; } .resource_cms-item :hover…" at bounding box center [447, 232] width 444 height 289
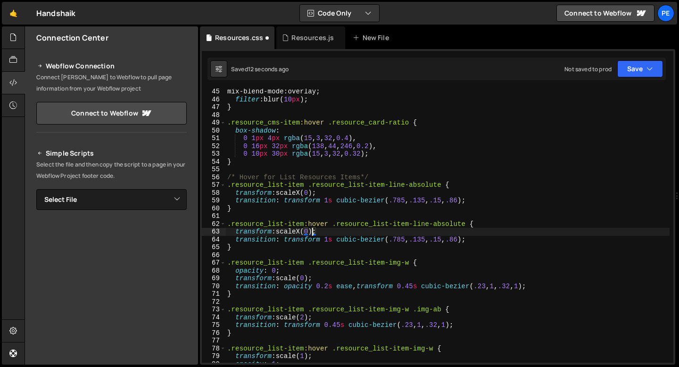
scroll to position [0, 6]
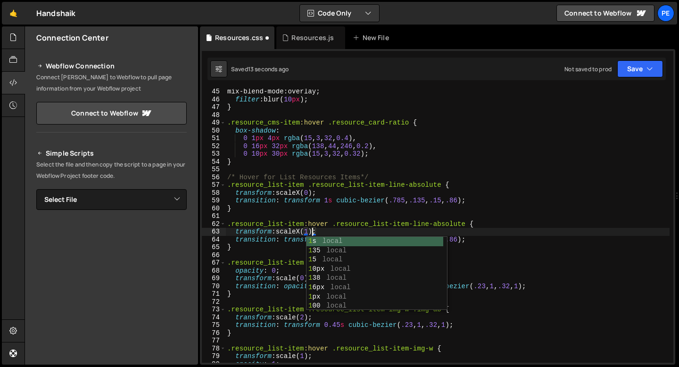
click at [255, 239] on div "mix-blend-mode : overlay ; filter : blur( 10 px ) ; } .resource_cms-item :hover…" at bounding box center [447, 232] width 444 height 289
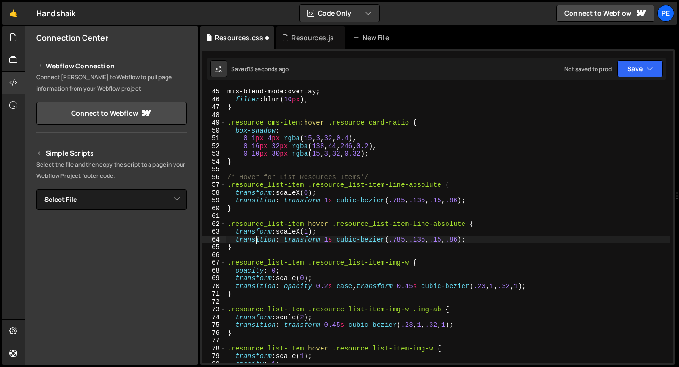
click at [255, 239] on div "mix-blend-mode : overlay ; filter : blur( 10 px ) ; } .resource_cms-item :hover…" at bounding box center [447, 232] width 444 height 289
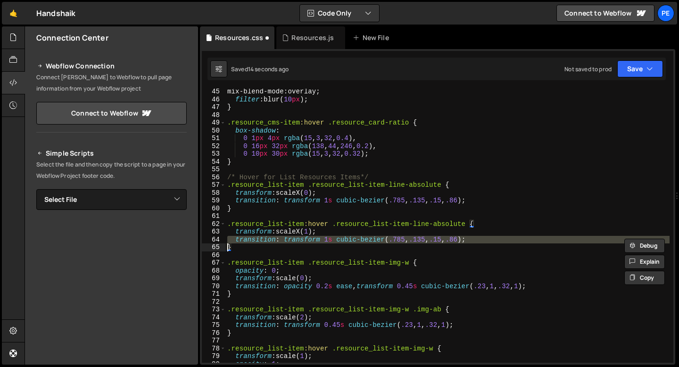
scroll to position [0, 0]
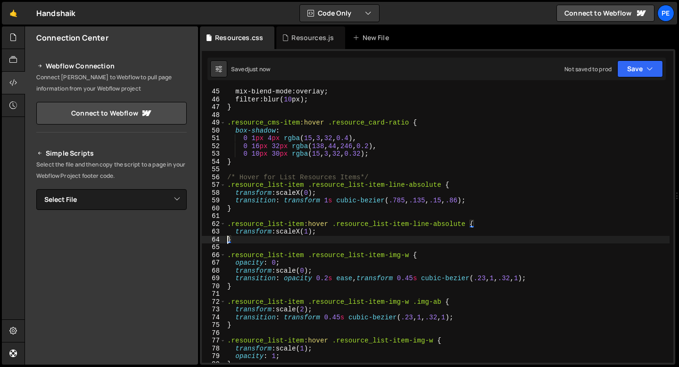
click at [277, 242] on div "mix-blend-mode : overlay ; filter : blur ( 10 px ); } .resource_cms-item :hover…" at bounding box center [447, 232] width 444 height 289
click at [327, 202] on div "mix-blend-mode : overlay ; filter : blur( 10 px ) ; } .resource_cms-item :hover…" at bounding box center [447, 232] width 444 height 289
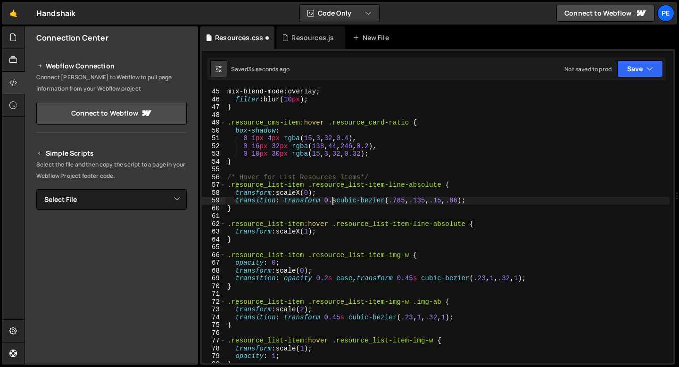
scroll to position [0, 8]
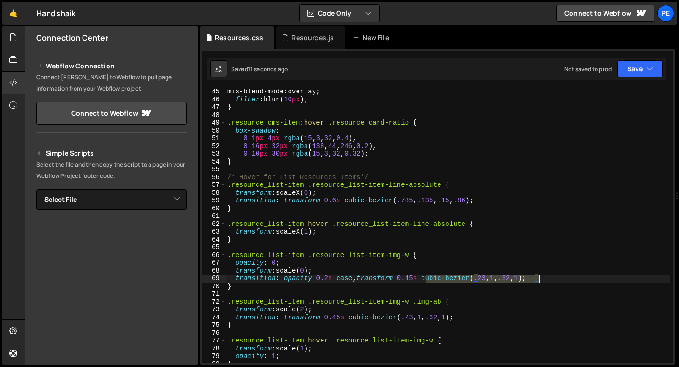
drag, startPoint x: 426, startPoint y: 280, endPoint x: 539, endPoint y: 279, distance: 112.6
click at [539, 279] on div "mix-blend-mode : overlay ; filter : blur( 10 px ) ; } .resource_cms-item :hover…" at bounding box center [447, 232] width 444 height 289
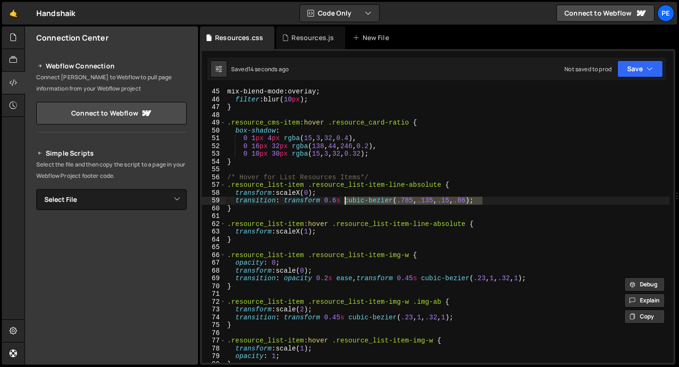
drag, startPoint x: 482, startPoint y: 197, endPoint x: 344, endPoint y: 197, distance: 137.1
click at [344, 197] on div "mix-blend-mode : overlay ; filter : blur( 10 px ) ; } .resource_cms-item :hover…" at bounding box center [447, 232] width 444 height 289
paste textarea "23, 1, .32, 1"
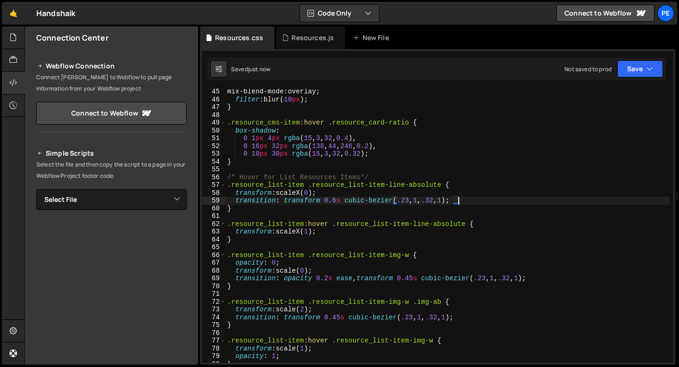
click at [324, 193] on div "mix-blend-mode : overlay ; filter : blur( 10 px ) ; } .resource_cms-item :hover…" at bounding box center [447, 232] width 444 height 289
type textarea "transform: scaleX(0);"
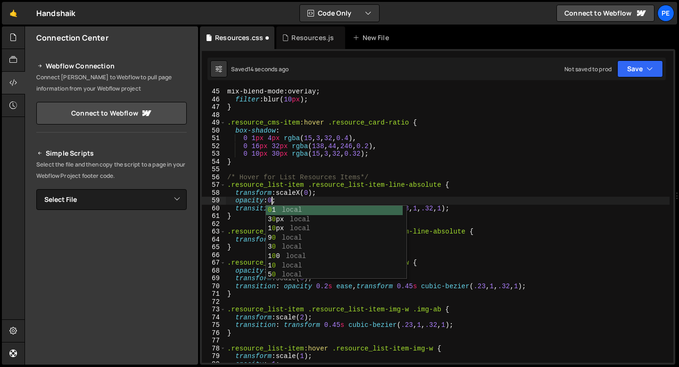
scroll to position [0, 2]
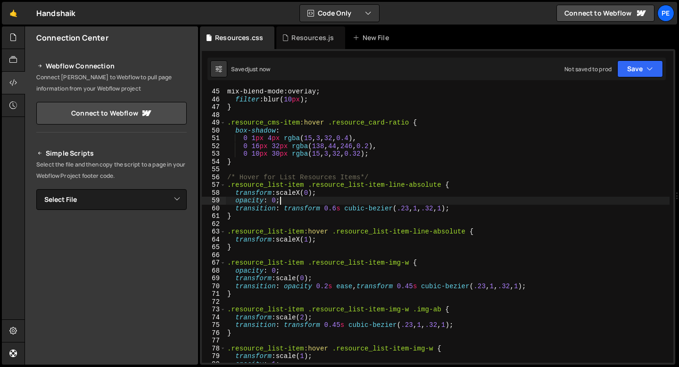
click at [287, 199] on div "mix-blend-mode : overlay ; filter : blur( 10 px ) ; } .resource_cms-item :hover…" at bounding box center [447, 232] width 444 height 289
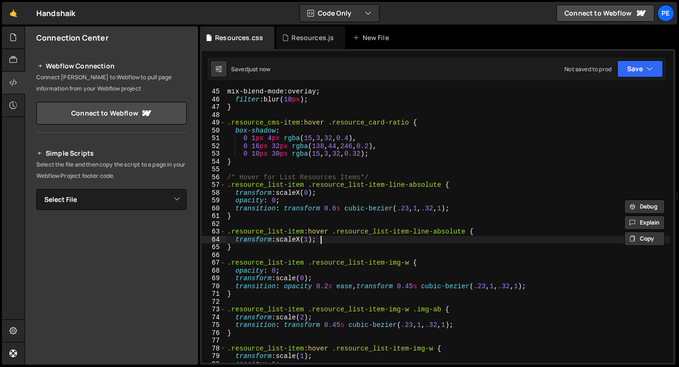
click at [323, 237] on div "mix-blend-mode : overlay ; filter : blur( 10 px ) ; } .resource_cms-item :hover…" at bounding box center [447, 232] width 444 height 289
type textarea "transform: scaleX(1);"
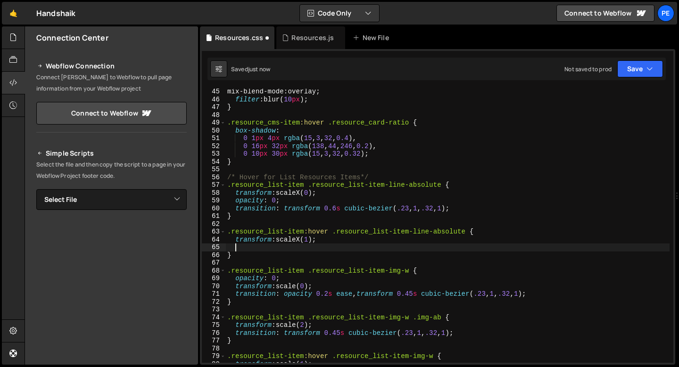
paste textarea
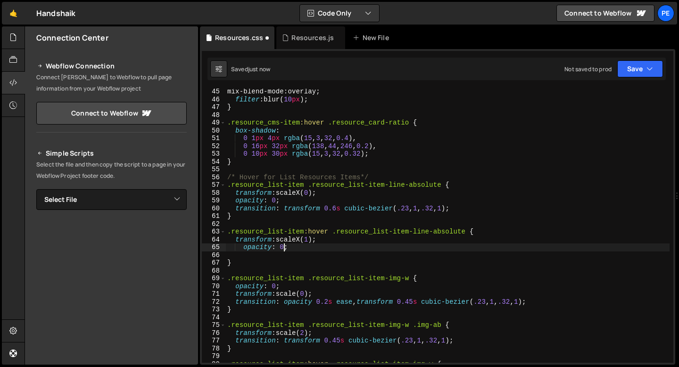
click at [285, 246] on div "mix-blend-mode : overlay ; filter : blur( 10 px ) ; } .resource_cms-item :hover…" at bounding box center [447, 232] width 444 height 289
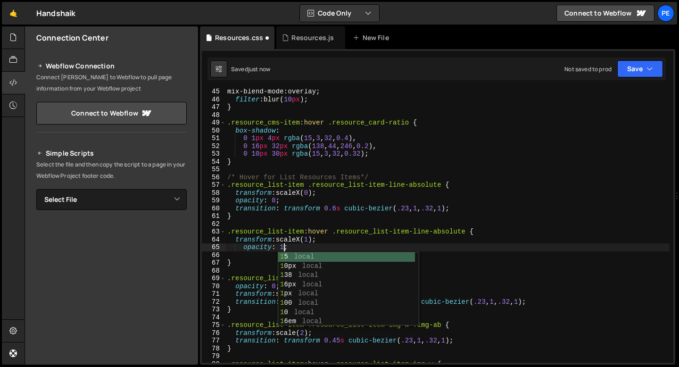
click at [285, 209] on div "mix-blend-mode : overlay ; filter : blur( 10 px ) ; } .resource_cms-item :hover…" at bounding box center [447, 232] width 444 height 289
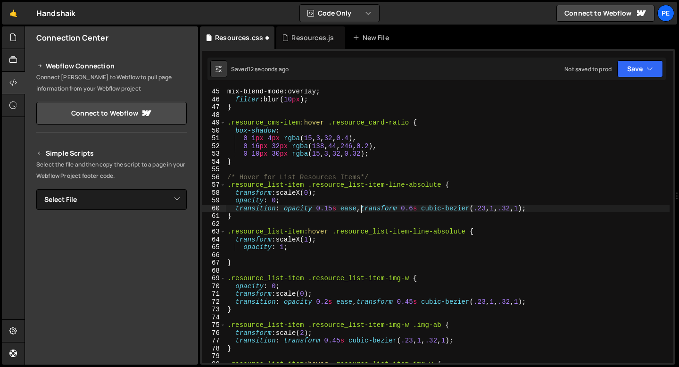
scroll to position [0, 9]
click at [333, 208] on div "mix-blend-mode : overlay ; filter : blur( 10 px ) ; } .resource_cms-item :hover…" at bounding box center [447, 232] width 444 height 289
type textarea "transition: opacity 0.1s ease, transform 0.6s cubic-bezier(.23, 1, .32, 1);"
click at [310, 45] on div "Resources.js" at bounding box center [310, 37] width 69 height 23
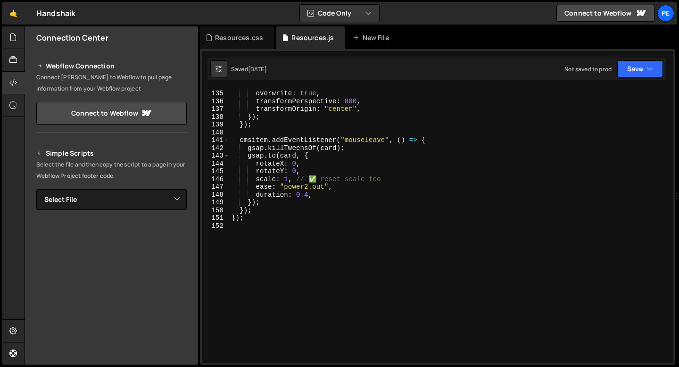
scroll to position [1041, 0]
click at [246, 226] on div "duration : 0.5 , overwrite : true , transformPerspective : 800 , transformOrigi…" at bounding box center [449, 226] width 440 height 289
paste textarea "});"
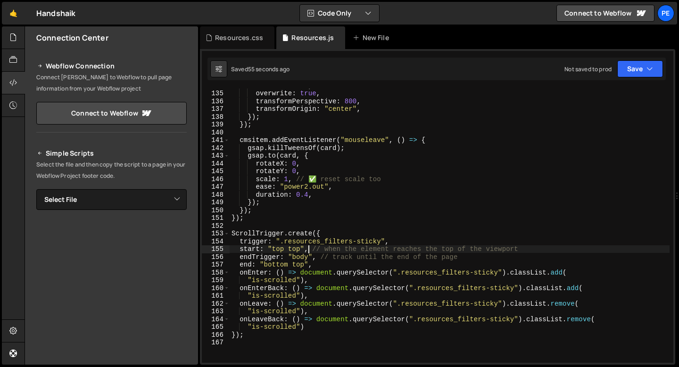
click at [309, 250] on div "duration : 0.5 , overwrite : true , transformPerspective : 800 , transformOrigi…" at bounding box center [449, 226] width 440 height 289
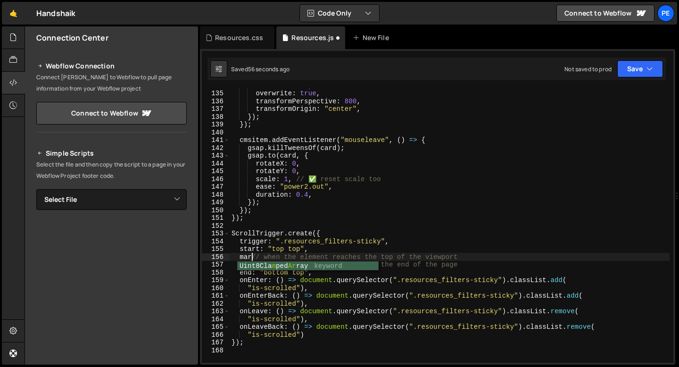
scroll to position [0, 1]
type textarea "start: "top top", // when the element reaches the top of the viewport"
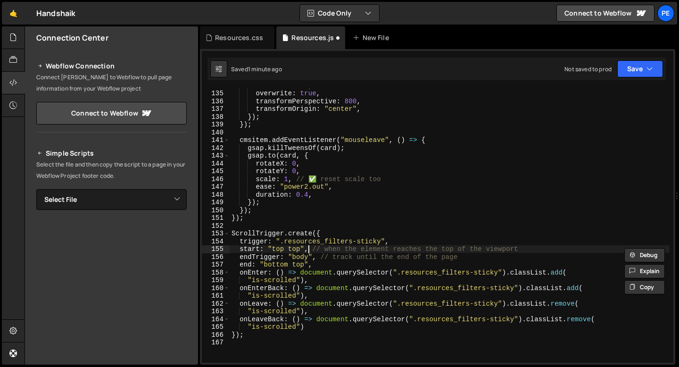
click at [535, 248] on div "duration : 0.5 , overwrite : true , transformPerspective : 800 , transformOrigi…" at bounding box center [449, 226] width 440 height 289
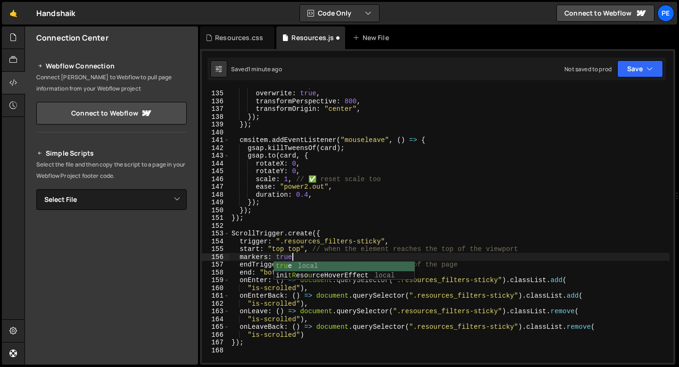
scroll to position [0, 4]
click at [311, 256] on div "duration : 0.5 , overwrite : true , transformPerspective : 800 , transformOrigi…" at bounding box center [449, 226] width 440 height 289
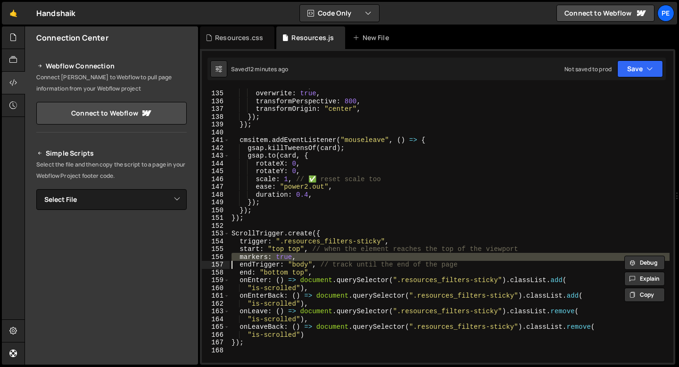
click at [311, 257] on div "duration : 0.5 , overwrite : true , transformPerspective : 800 , transformOrigi…" at bounding box center [449, 226] width 440 height 274
type textarea "markers: true,"
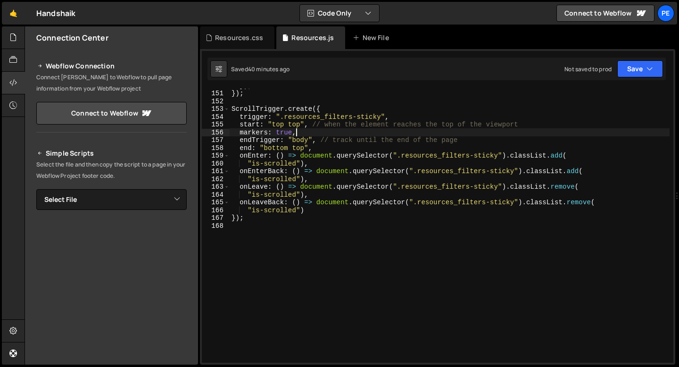
scroll to position [1165, 0]
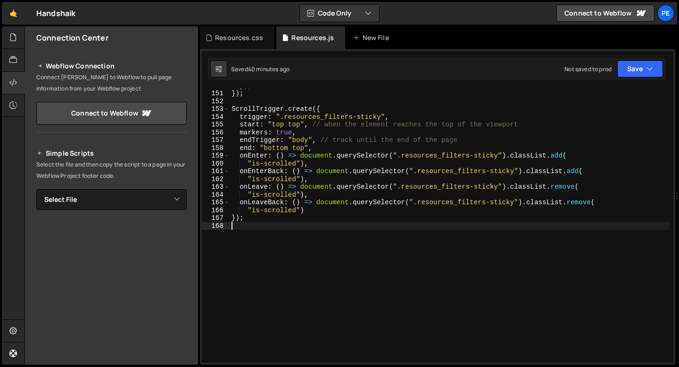
click at [266, 240] on div "}) ; }) ; ScrollTrigger . create ({ trigger : ".resources_filters-sticky" , sta…" at bounding box center [449, 226] width 440 height 289
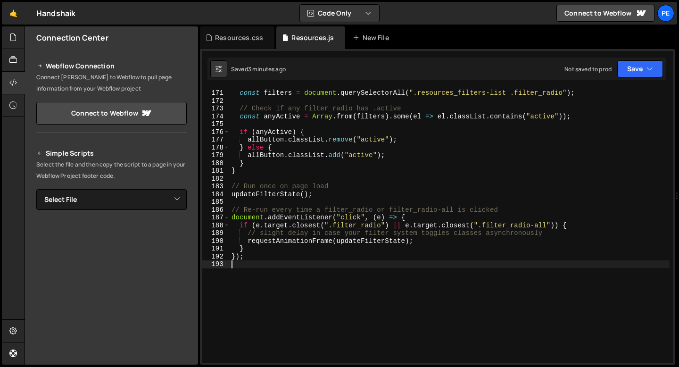
scroll to position [1350, 0]
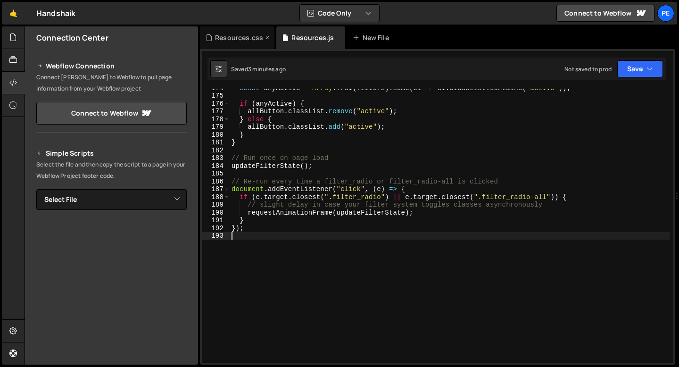
click at [240, 48] on div "Resources.css" at bounding box center [237, 37] width 74 height 23
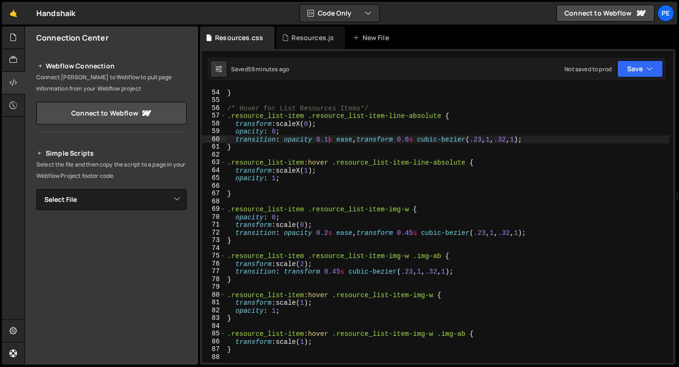
scroll to position [357, 0]
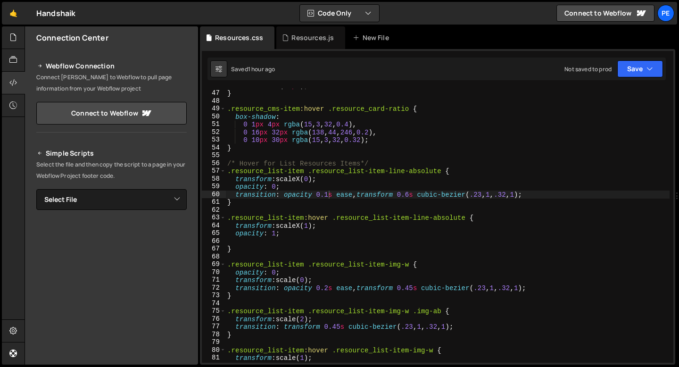
click at [416, 289] on div "filter : blur( 10 px ) ; } .resource_cms-item :hover .resource_card-ratio { box…" at bounding box center [447, 226] width 444 height 289
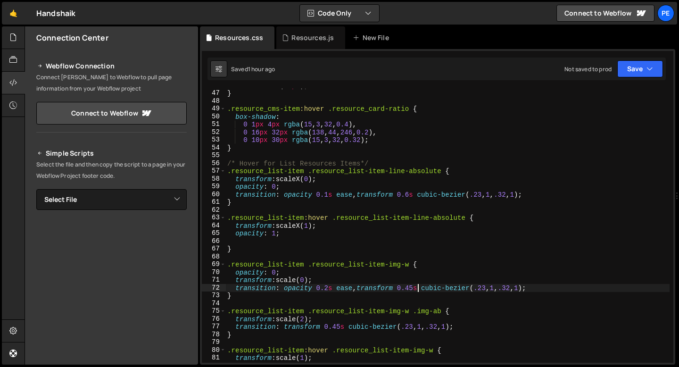
type textarea "transition: opacity 0.2s ease, transform 0.4s cubic-bezier(.23, 1, .32, 1);"
click at [476, 306] on div "filter : blur( 10 px ) ; } .resource_cms-item :hover .resource_card-ratio { box…" at bounding box center [447, 226] width 444 height 289
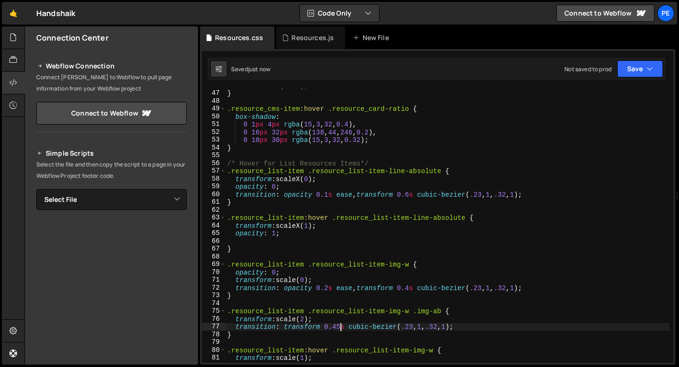
click at [340, 327] on div "filter : blur( 10 px ) ; } .resource_cms-item :hover .resource_card-ratio { box…" at bounding box center [447, 226] width 444 height 289
type textarea "transition: transform 0.40s cubic-bezier(.23, 1, .32, 1);"
